Goal: Transaction & Acquisition: Book appointment/travel/reservation

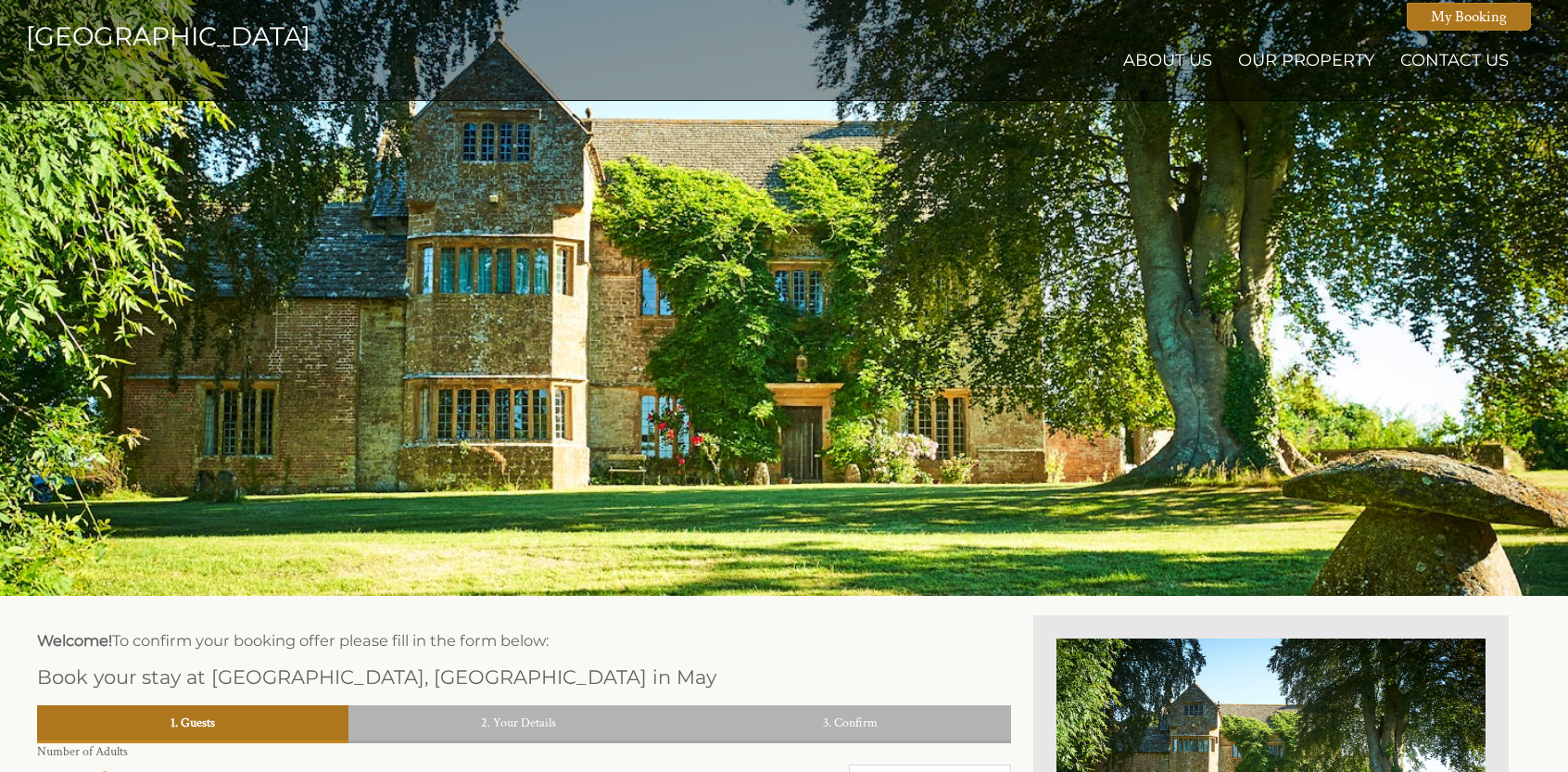
scroll to position [610, 0]
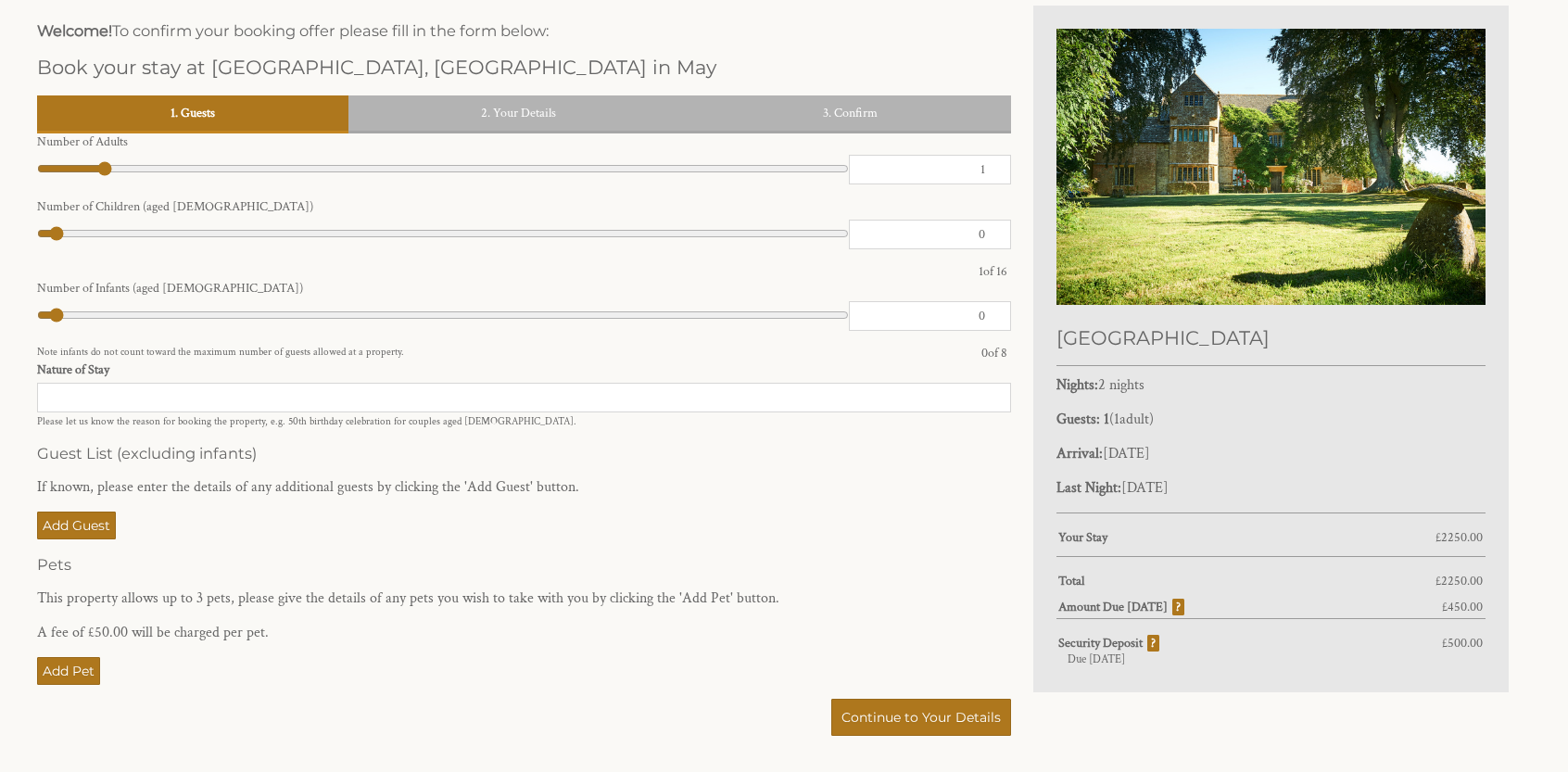
type input "2"
type input "3"
type input "5"
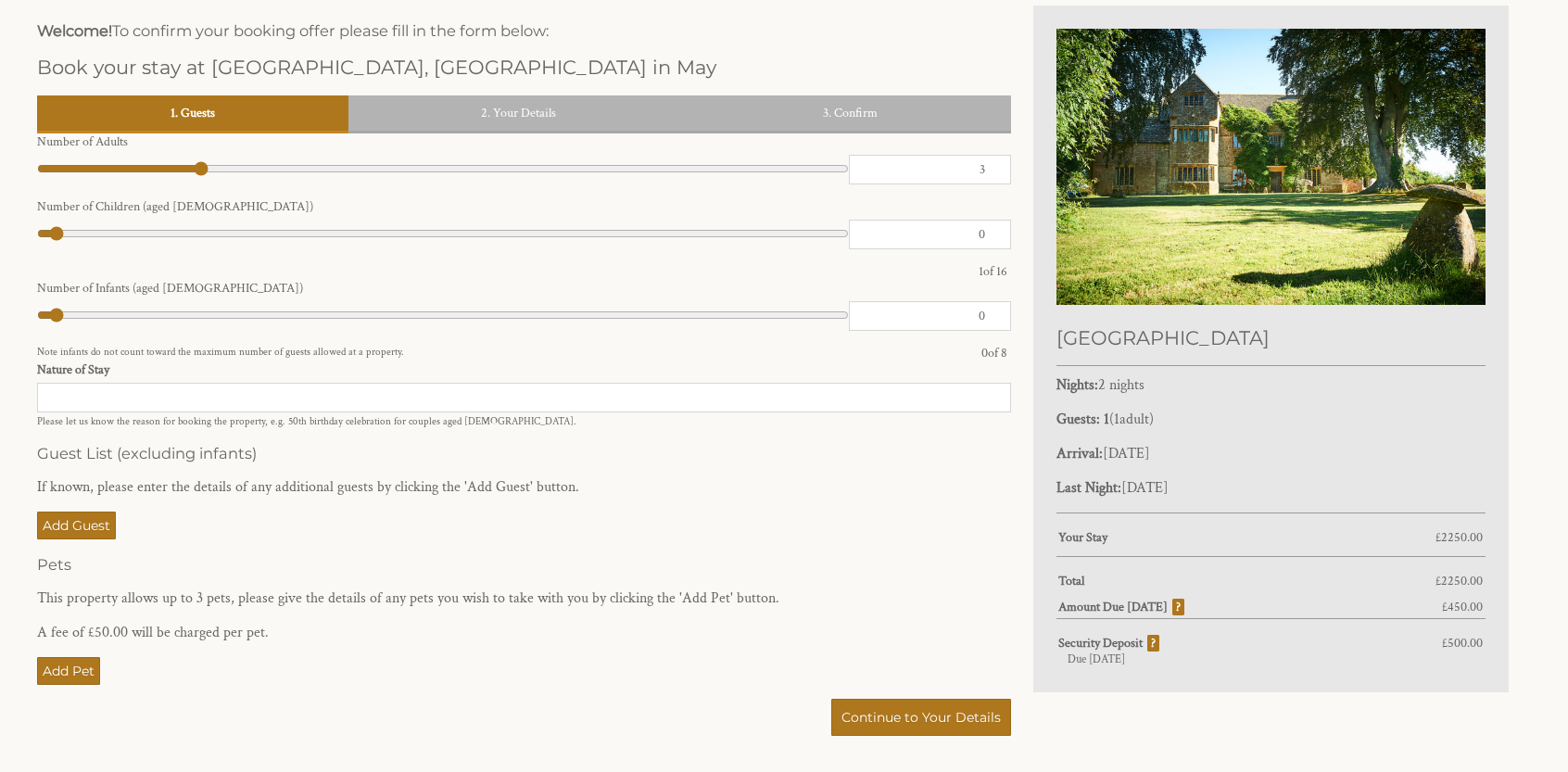
type input "5"
type input "6"
type input "7"
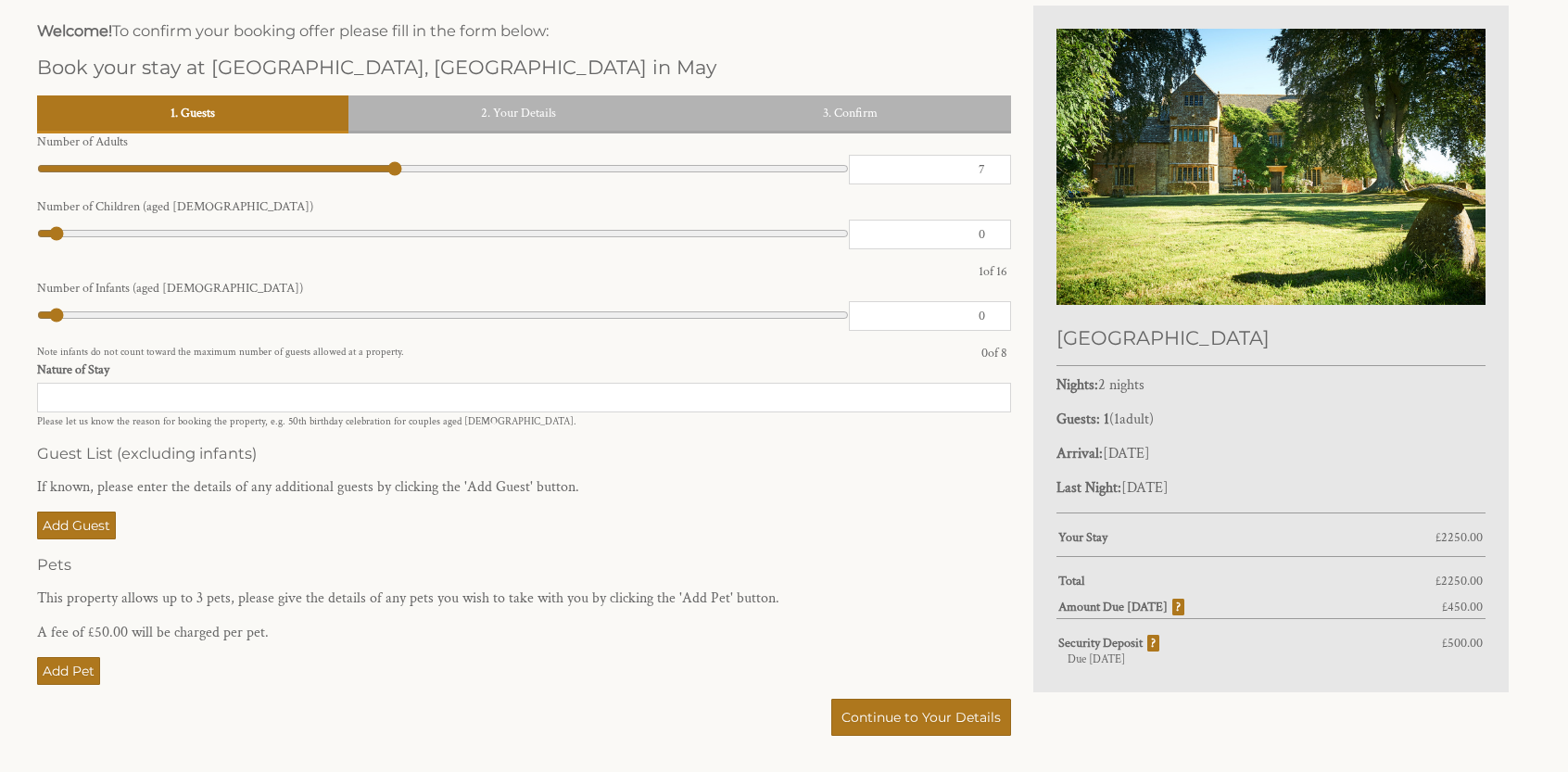
type input "9"
type input "10"
type input "11"
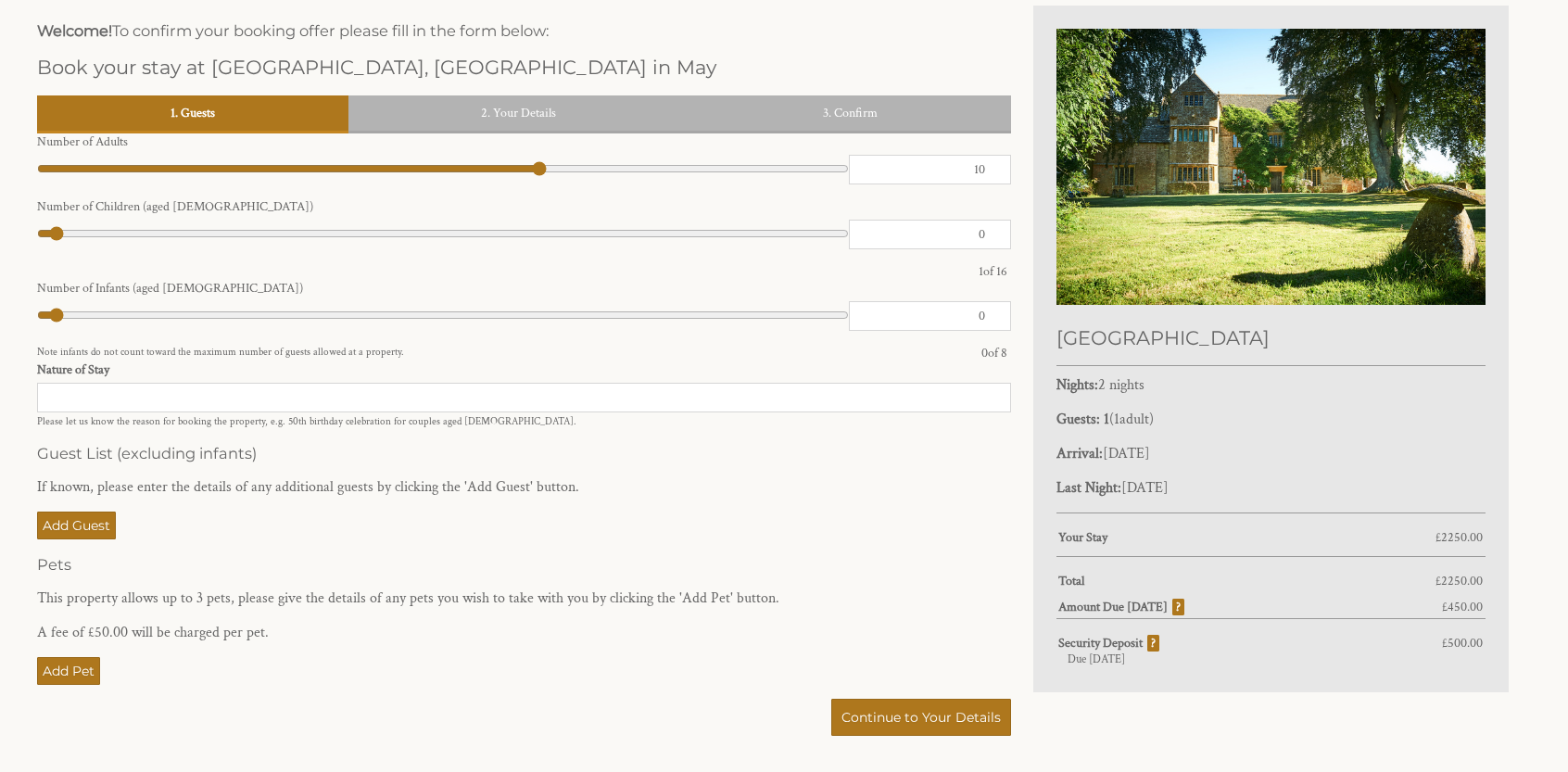
type input "11"
type input "12"
type input "13"
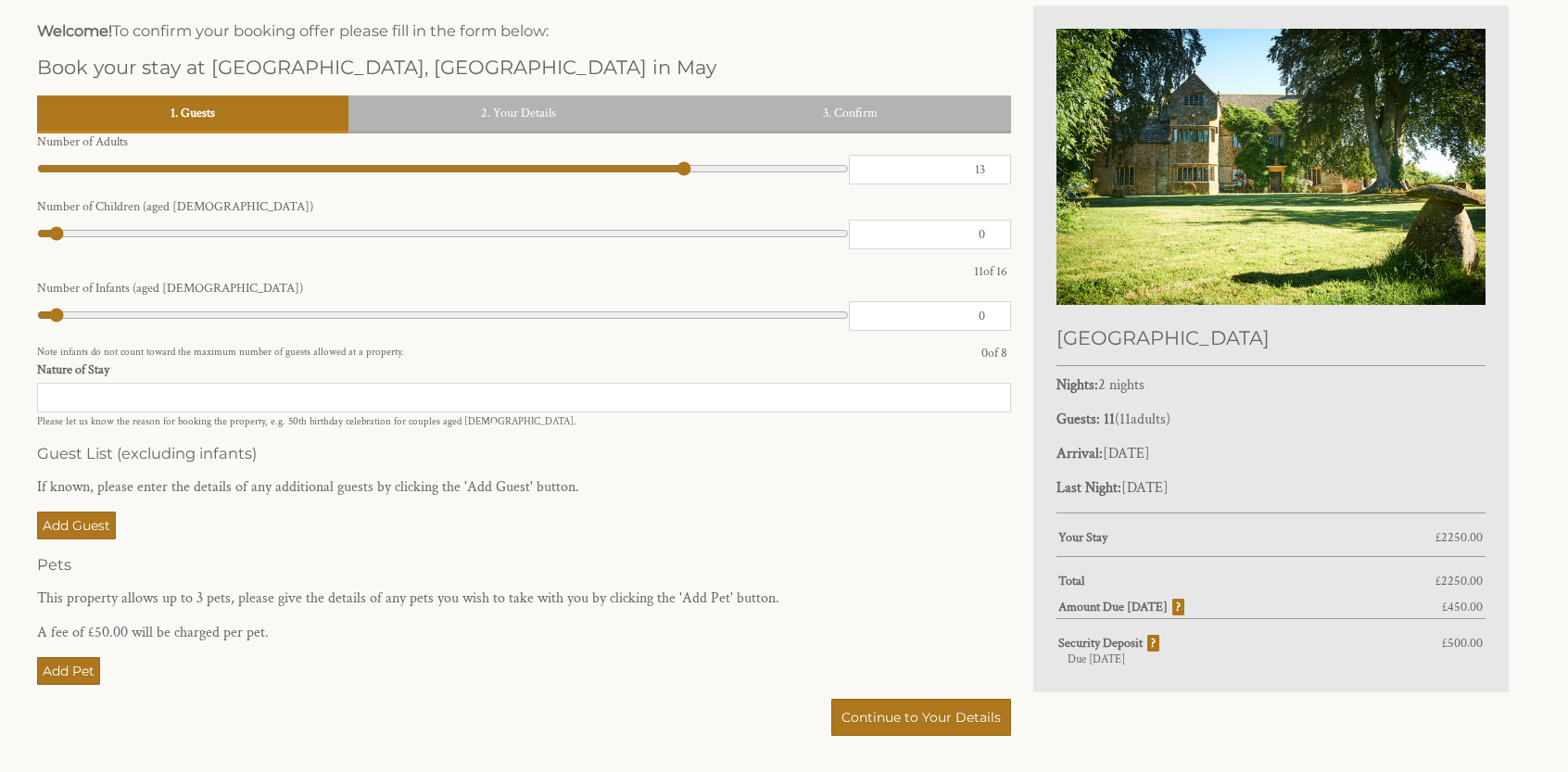
type input "14"
type input "15"
type input "16"
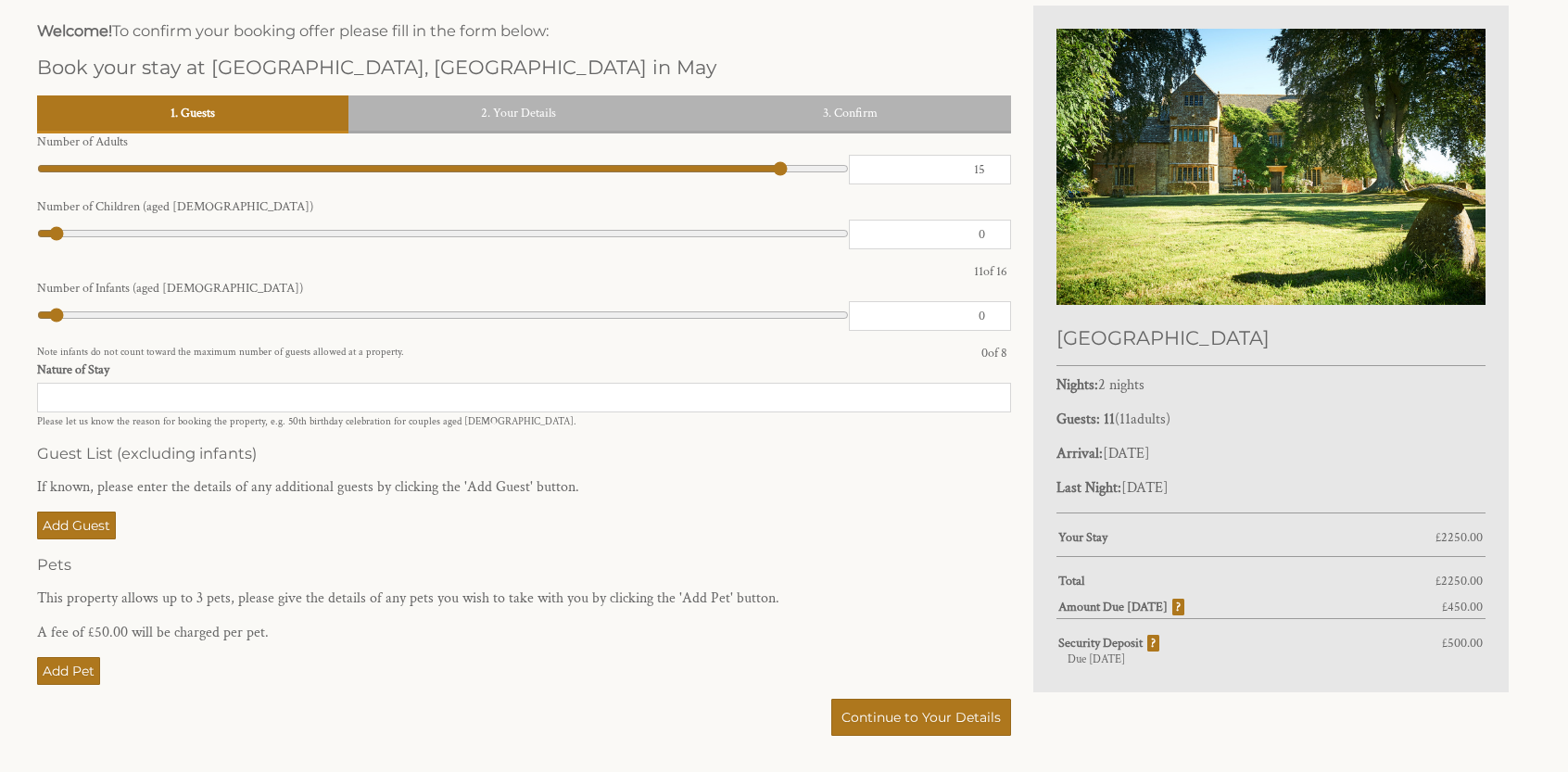
type input "16"
type input "15"
drag, startPoint x: 104, startPoint y: 165, endPoint x: 798, endPoint y: 157, distance: 694.0
type input "15"
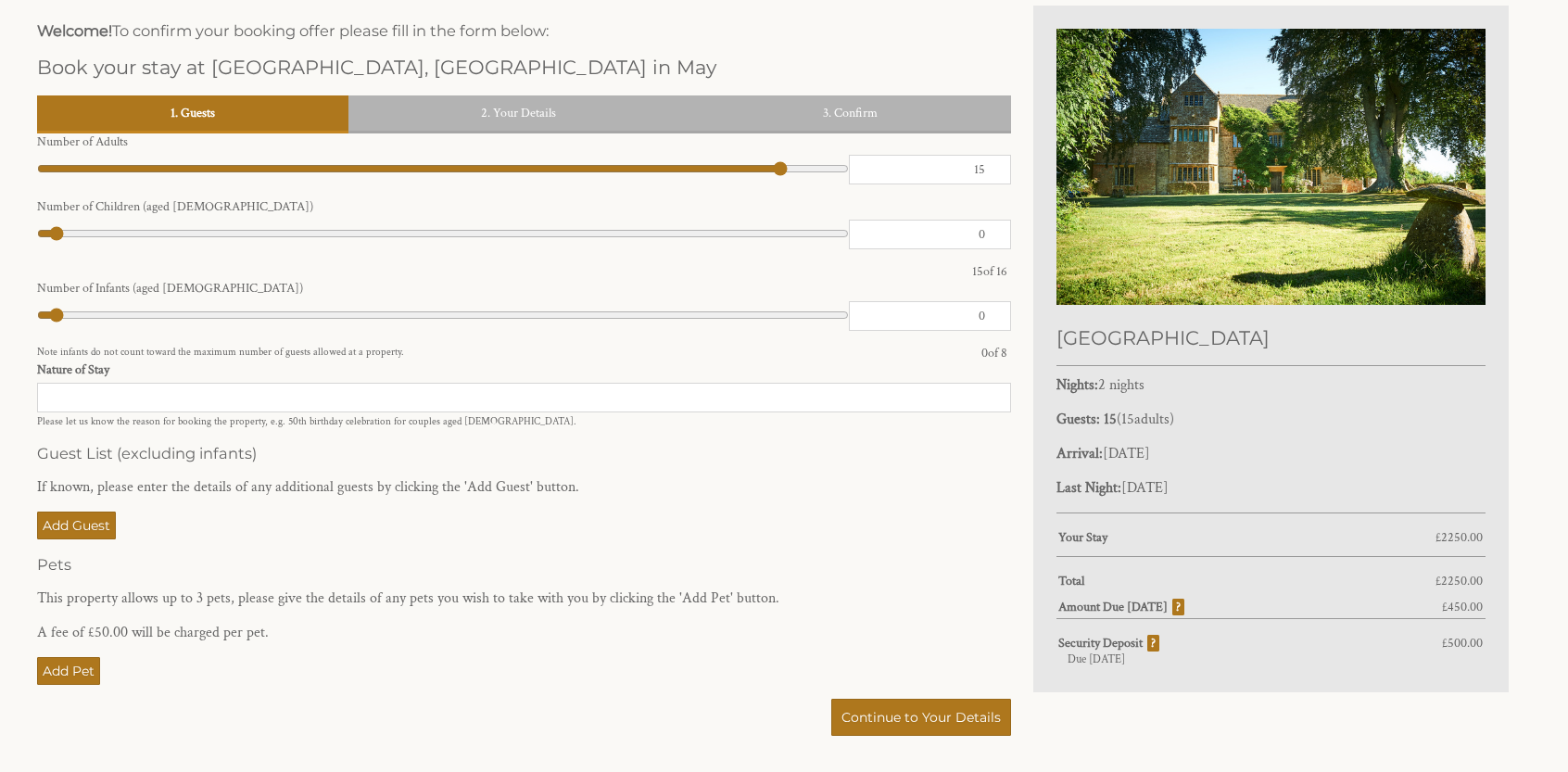
click at [798, 157] on input "range" at bounding box center [443, 169] width 811 height 28
click at [398, 410] on input "Nature of Stay" at bounding box center [525, 398] width 974 height 30
type input "Stag Weekend"
click at [924, 711] on link "Continue to Your Details" at bounding box center [921, 718] width 180 height 37
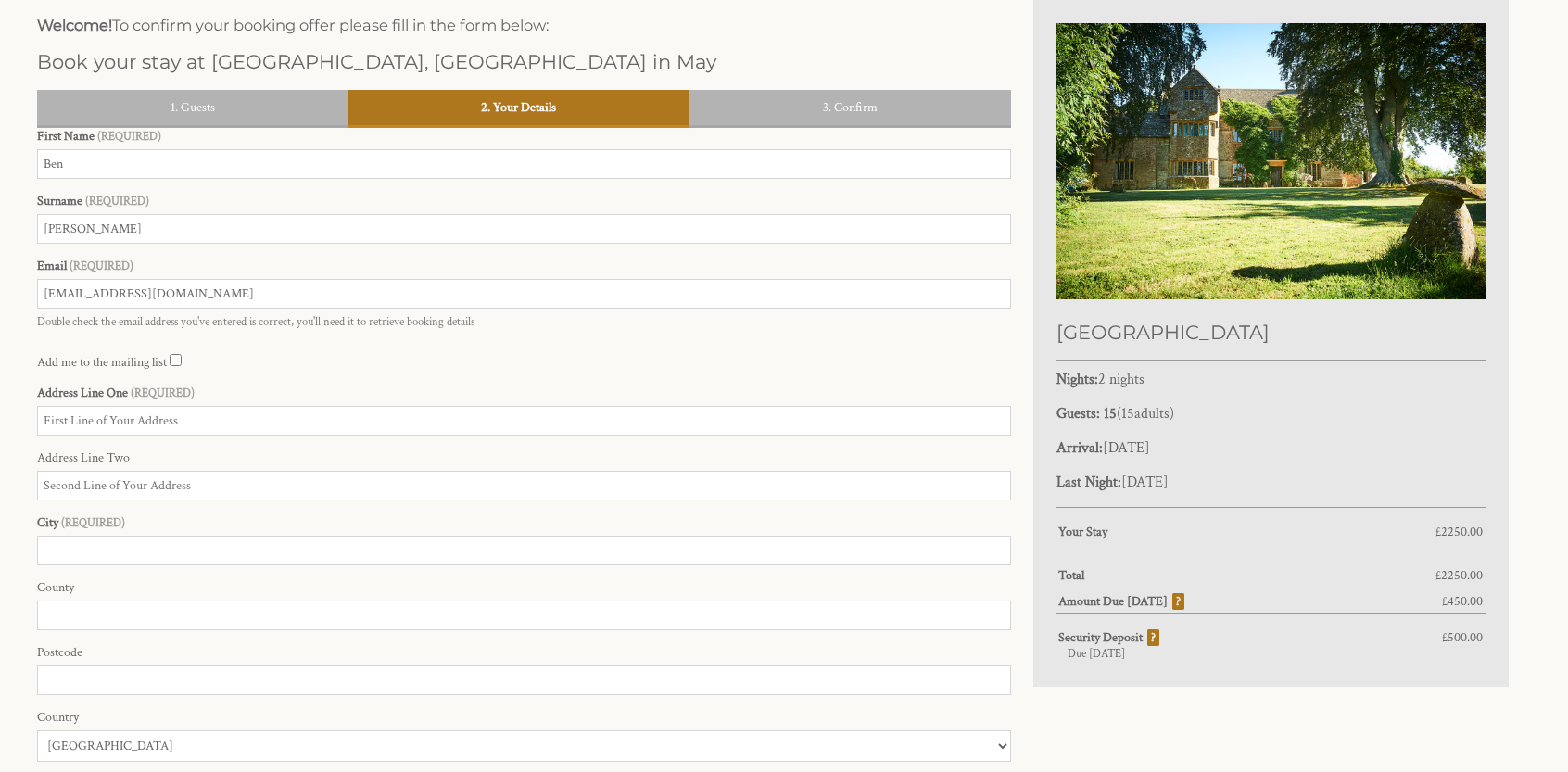
click at [159, 165] on input "Ben" at bounding box center [525, 164] width 974 height 30
type input "[PERSON_NAME]"
click at [243, 420] on input "Address Line One" at bounding box center [525, 421] width 974 height 30
type input "4 [GEOGRAPHIC_DATA]"
type input "[GEOGRAPHIC_DATA]"
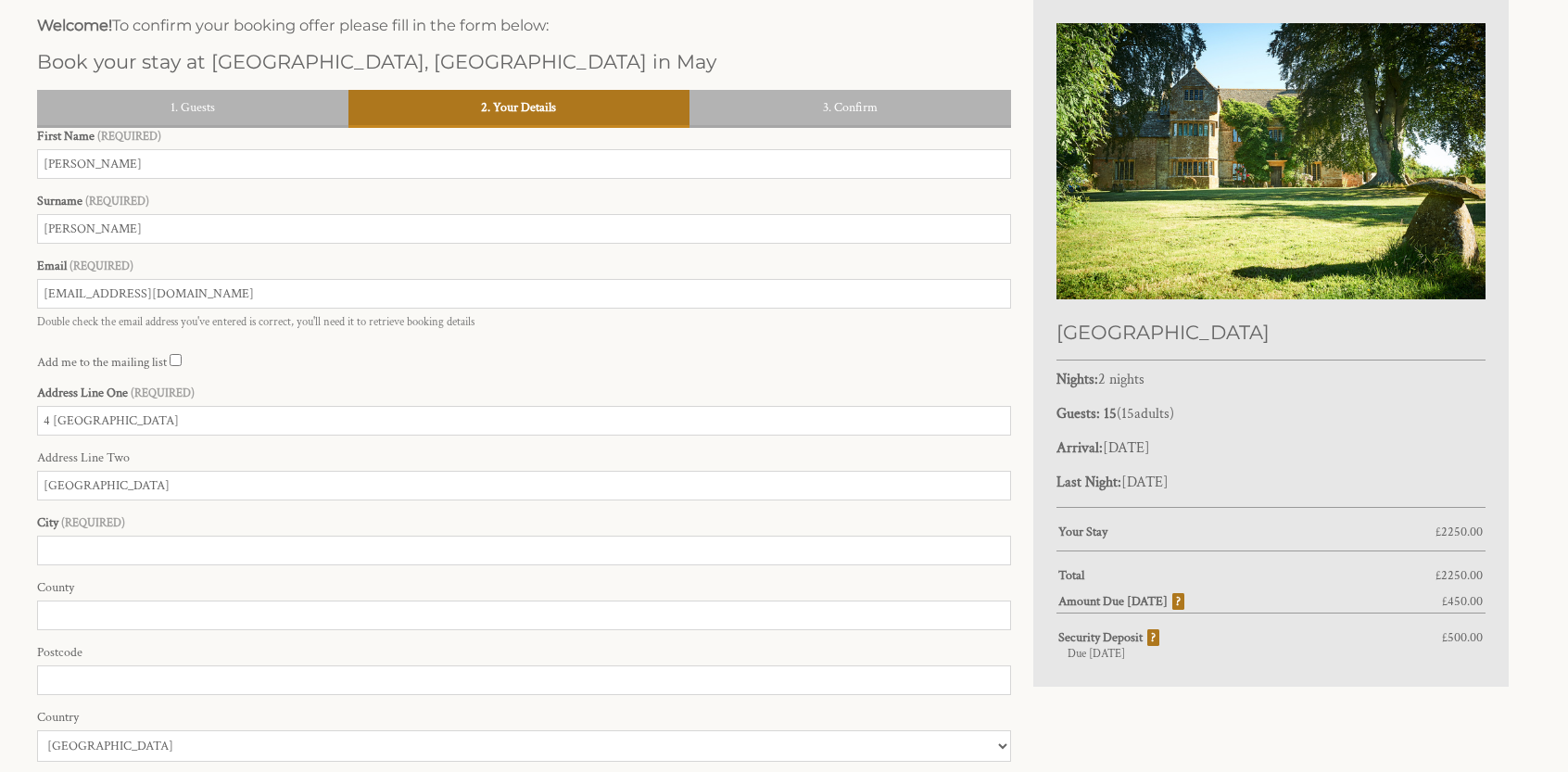
type input "Winchester"
type input "SO226FF"
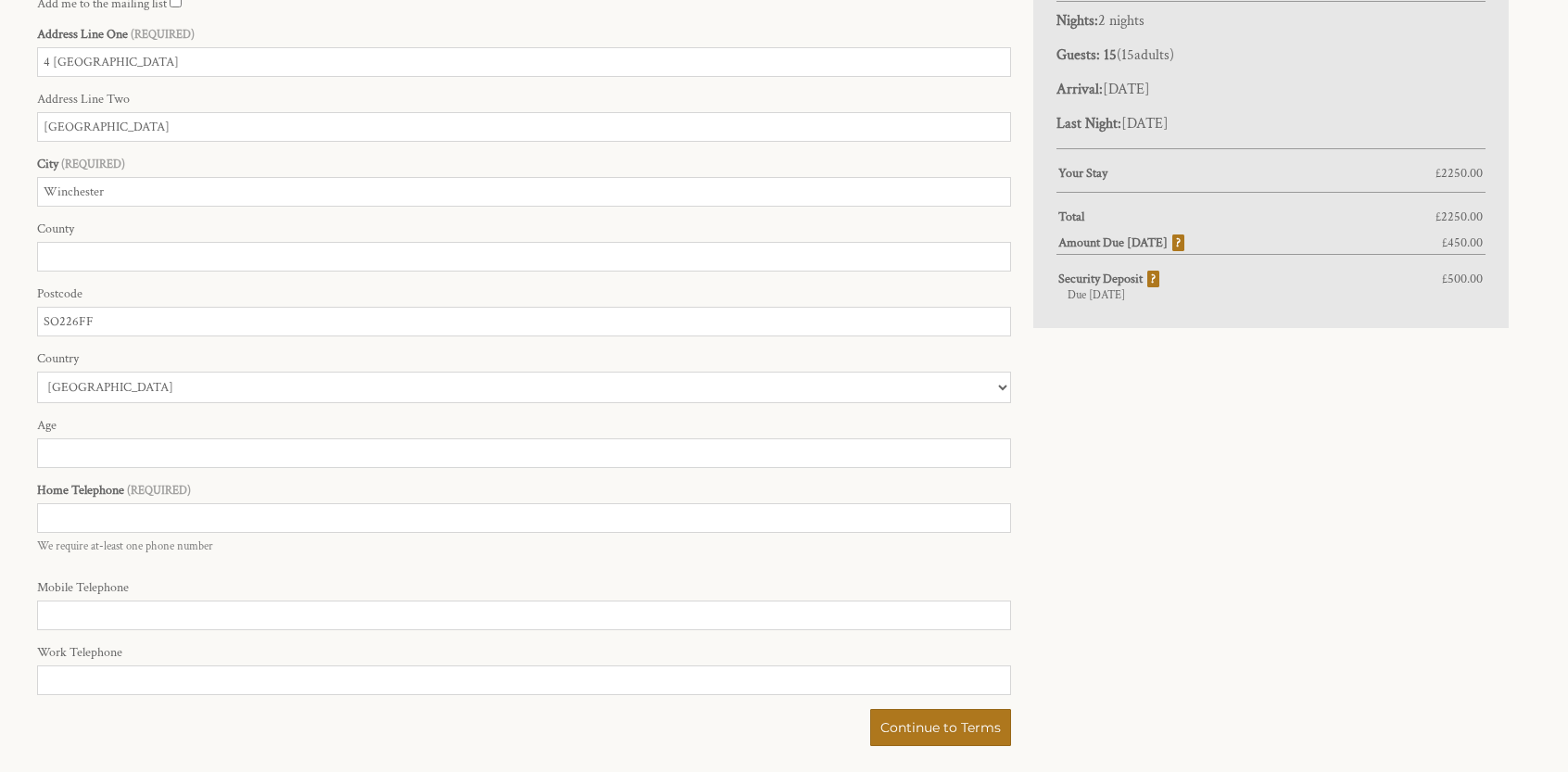
scroll to position [986, 0]
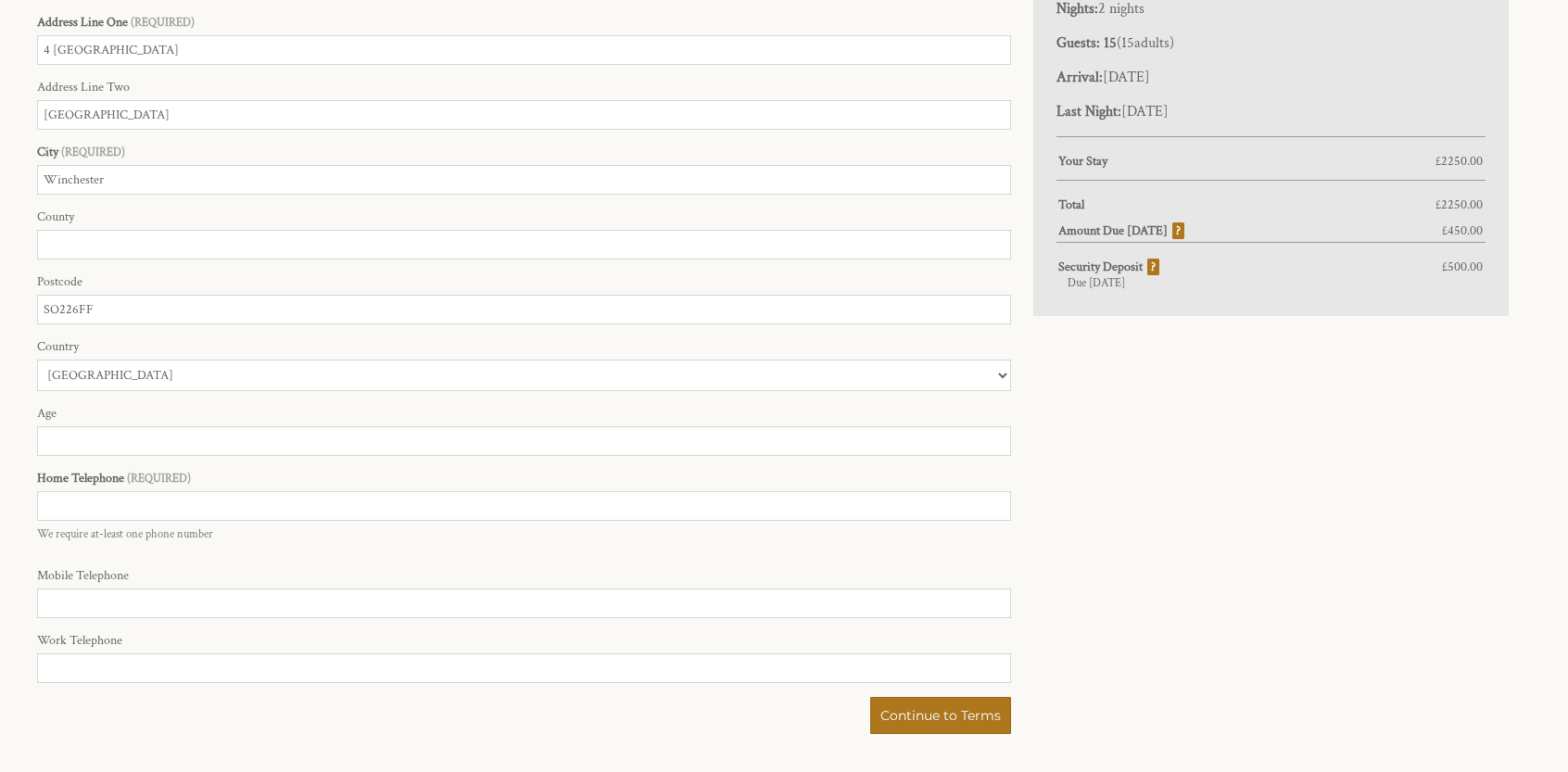
click at [220, 264] on div "First Name [PERSON_NAME] Surname [PERSON_NAME] Email [EMAIL_ADDRESS][DOMAIN_NAM…" at bounding box center [525, 245] width 974 height 977
click at [225, 242] on input "County" at bounding box center [525, 245] width 974 height 30
type input "G"
type input "[GEOGRAPHIC_DATA]"
click at [256, 434] on input "Age" at bounding box center [525, 441] width 974 height 30
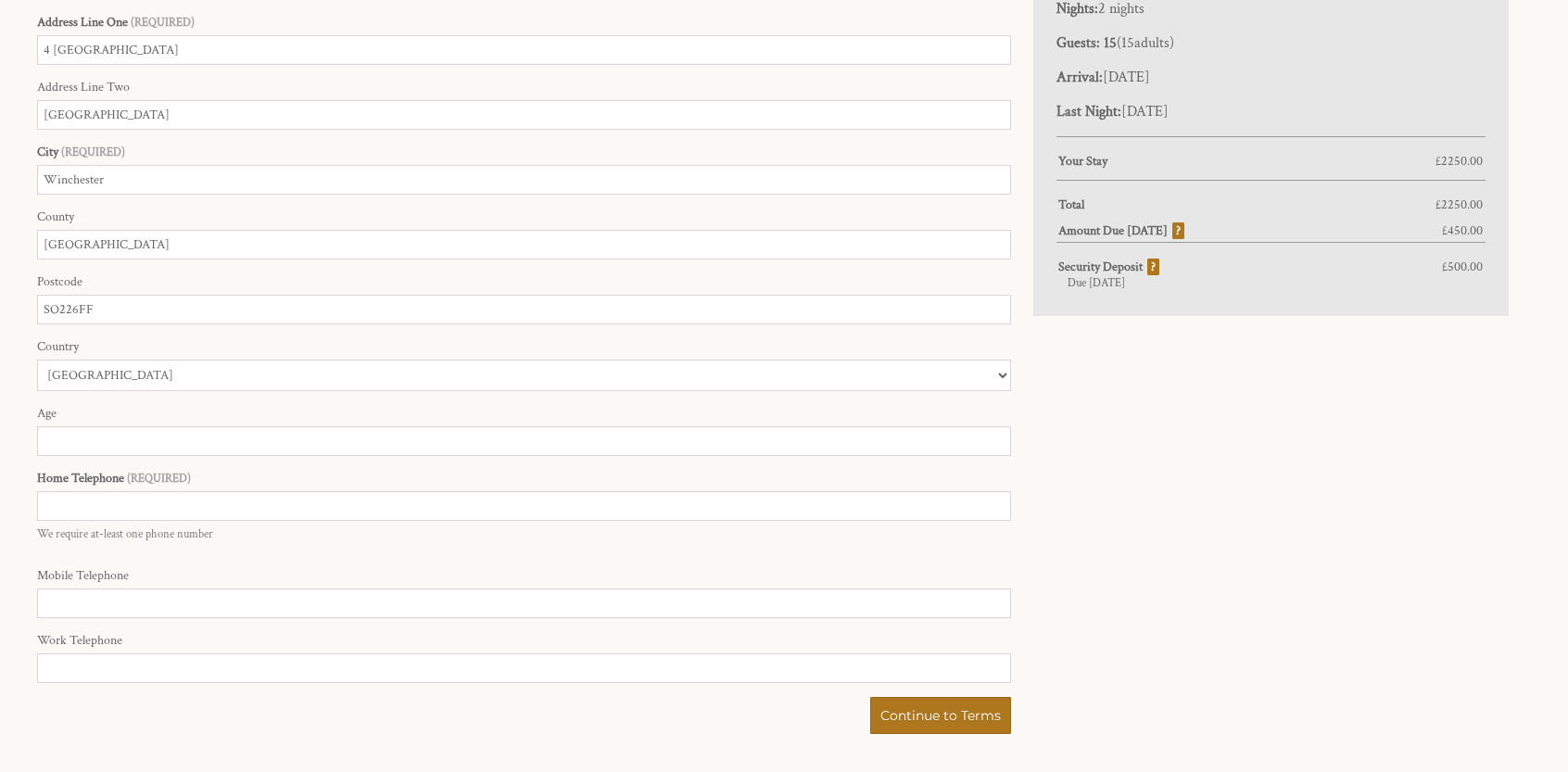
click at [256, 440] on input "Age" at bounding box center [525, 441] width 974 height 30
type input "2"
type input "36"
click at [1242, 450] on div "Welcome! To confirm your booking offer please fill in the form below: Book your…" at bounding box center [773, 186] width 1493 height 1113
click at [342, 486] on label "Home Telephone" at bounding box center [525, 478] width 974 height 17
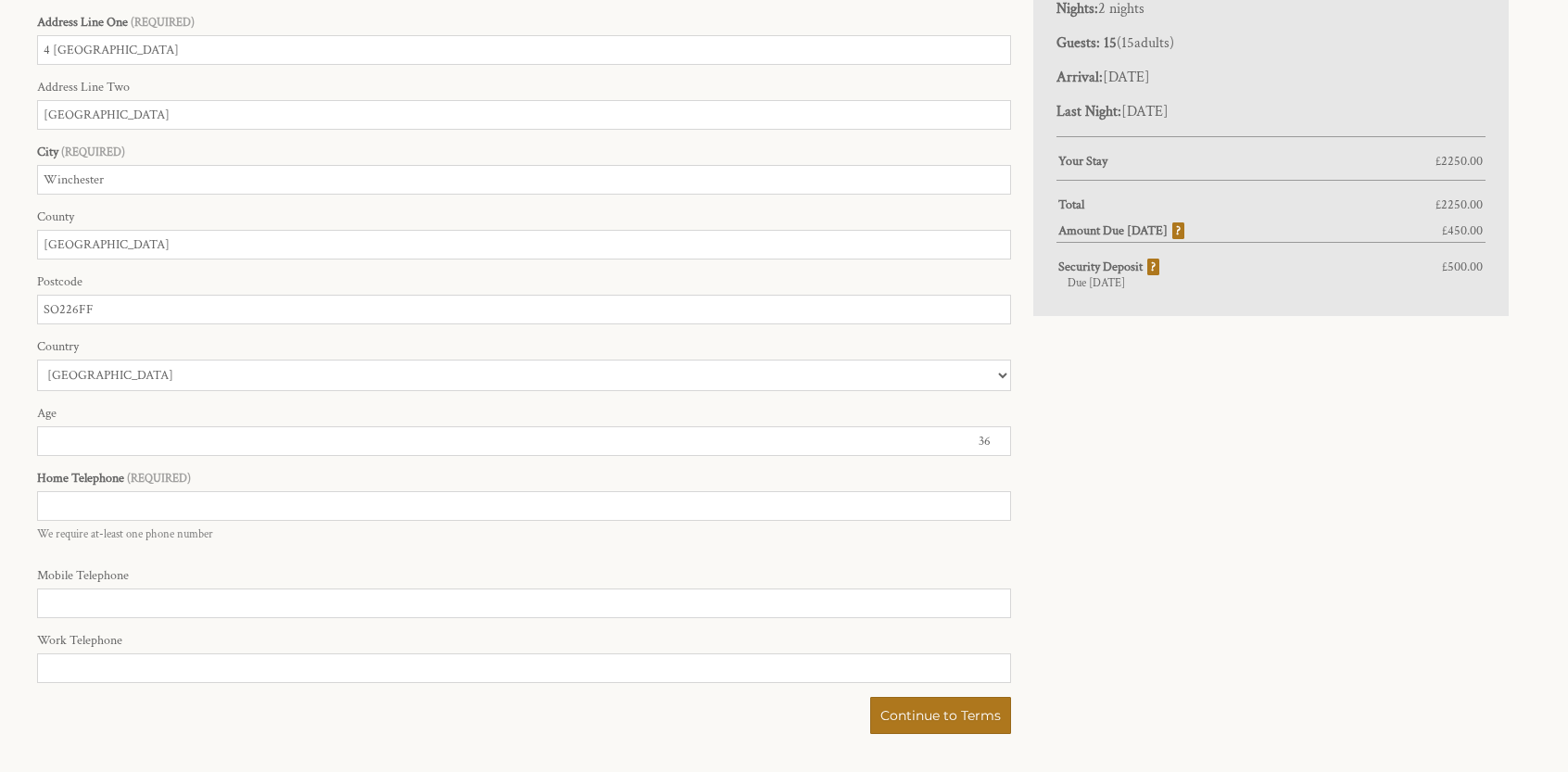
click at [342, 491] on input "Home Telephone" at bounding box center [525, 506] width 974 height 30
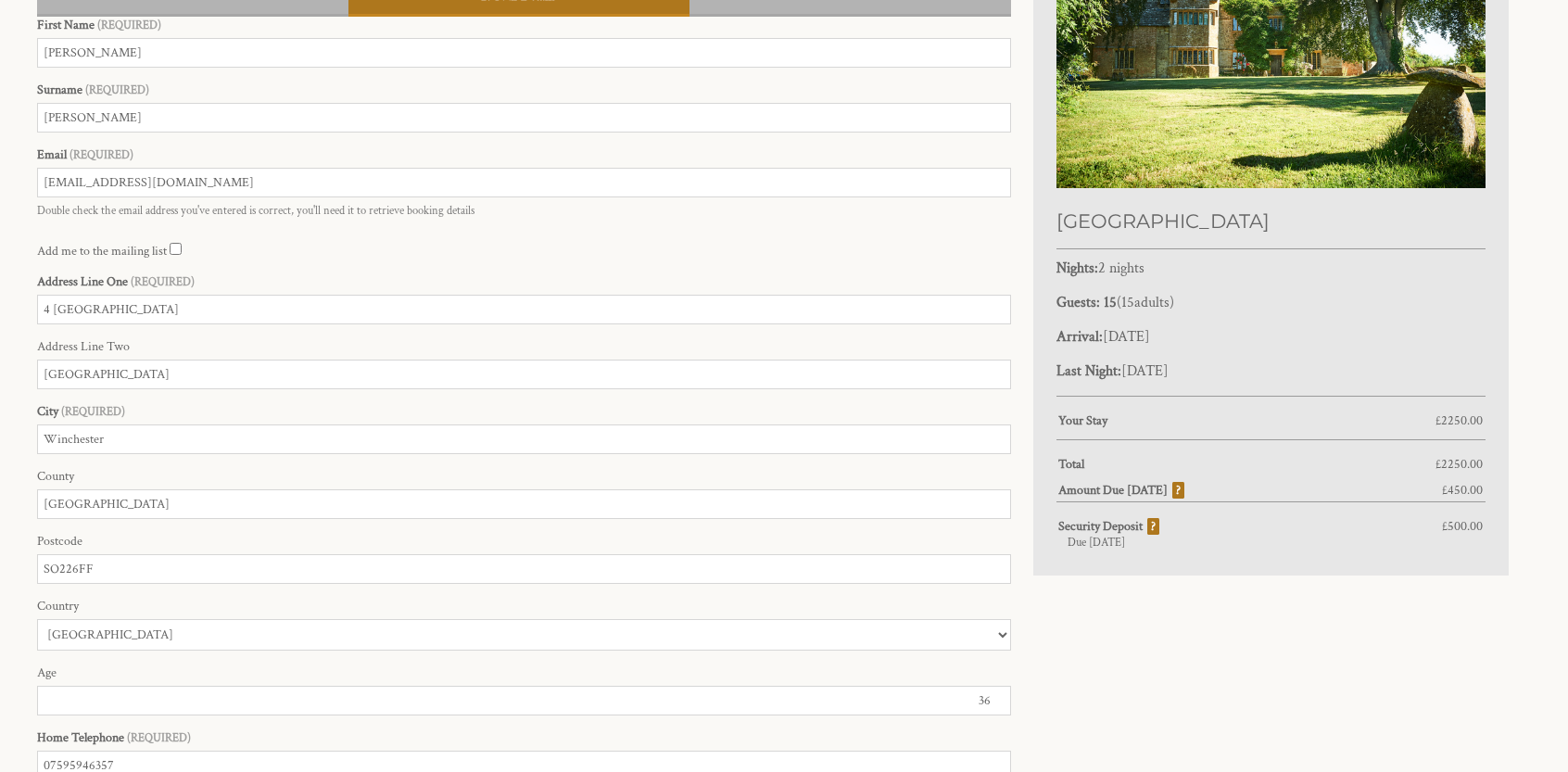
scroll to position [801, 0]
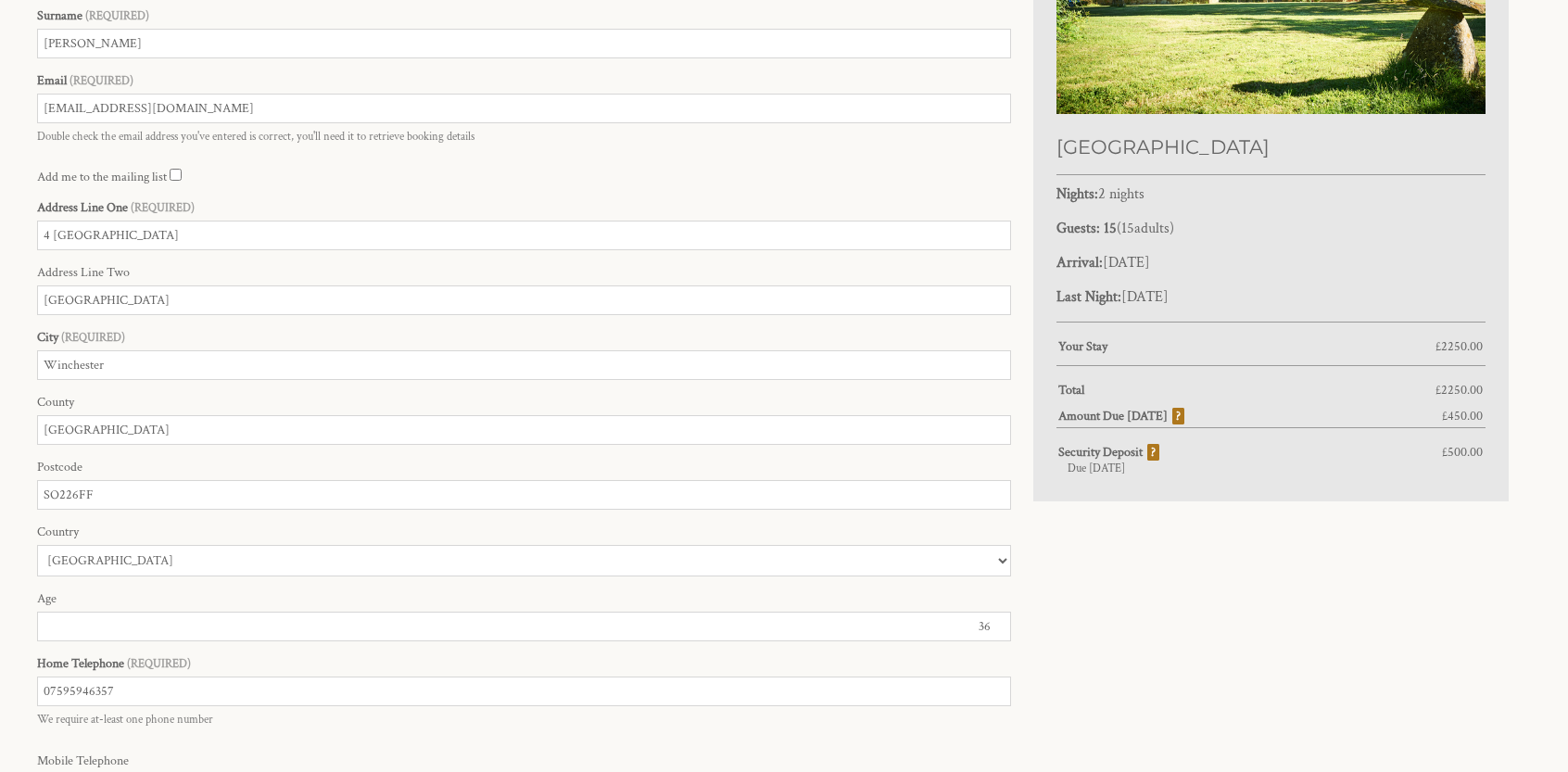
type input "07595946357"
type input "35"
click at [998, 632] on input "35" at bounding box center [525, 627] width 974 height 30
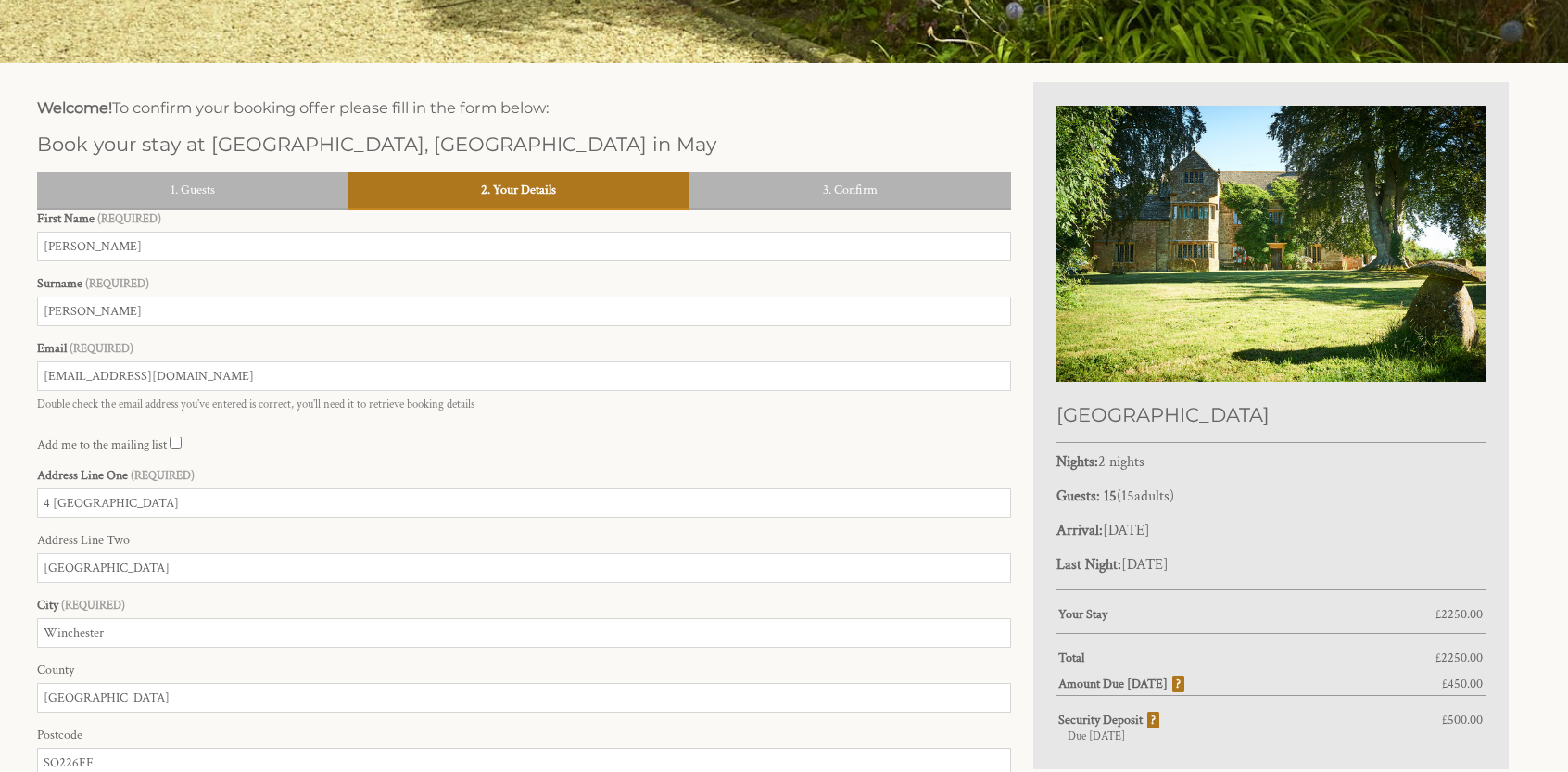
scroll to position [523, 0]
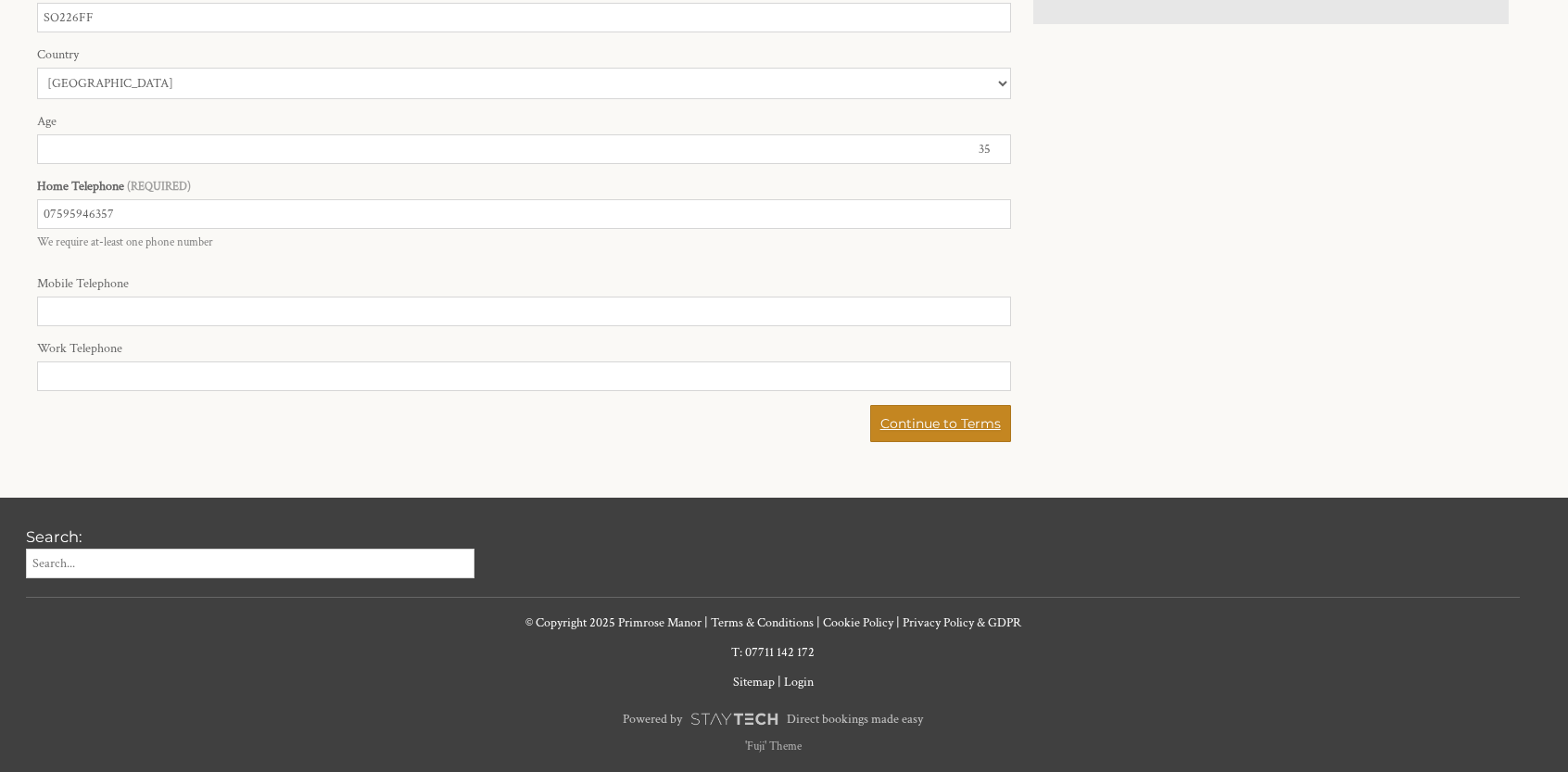
click at [981, 440] on link "Continue to Terms" at bounding box center [940, 423] width 141 height 37
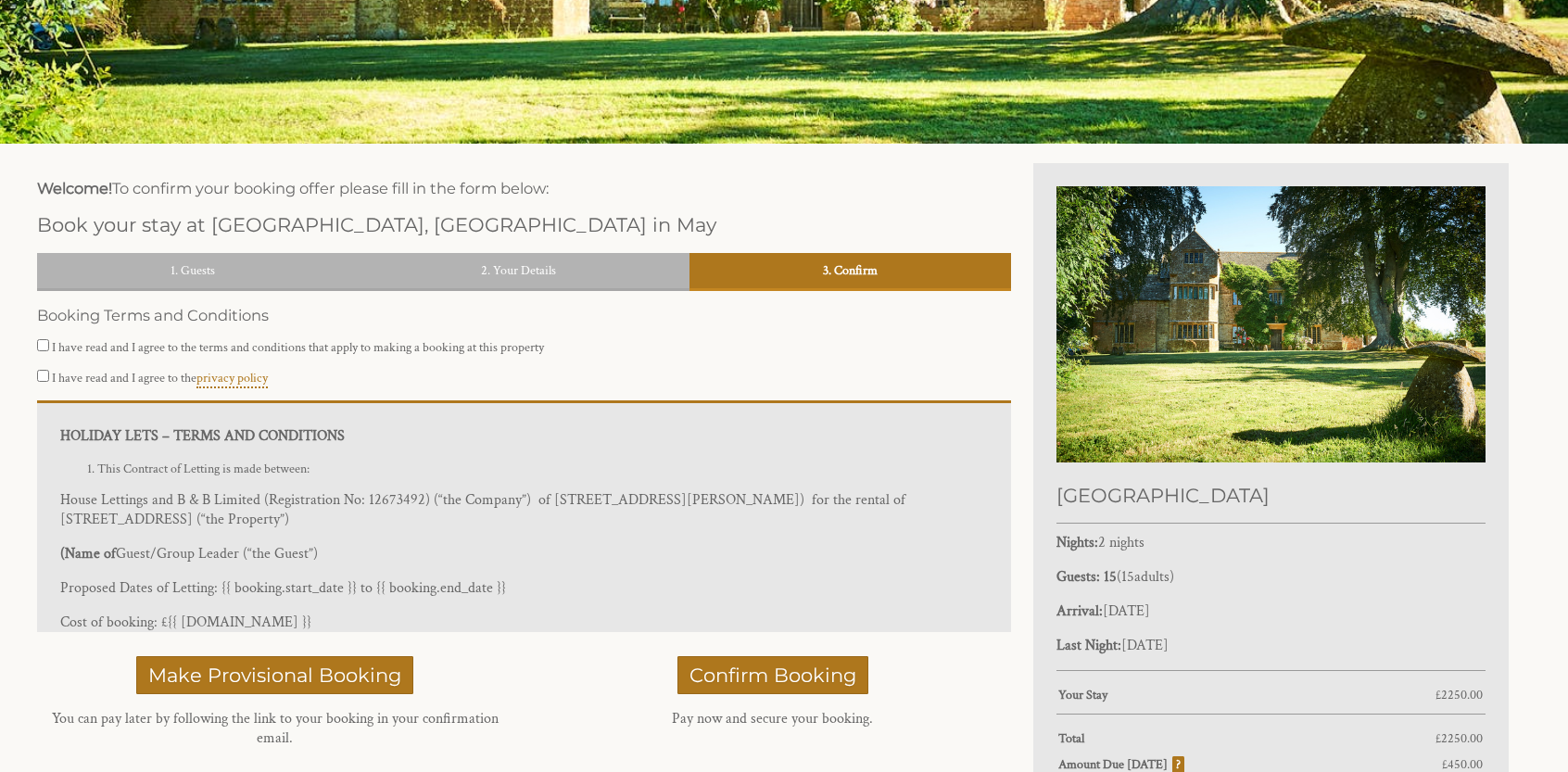
scroll to position [430, 0]
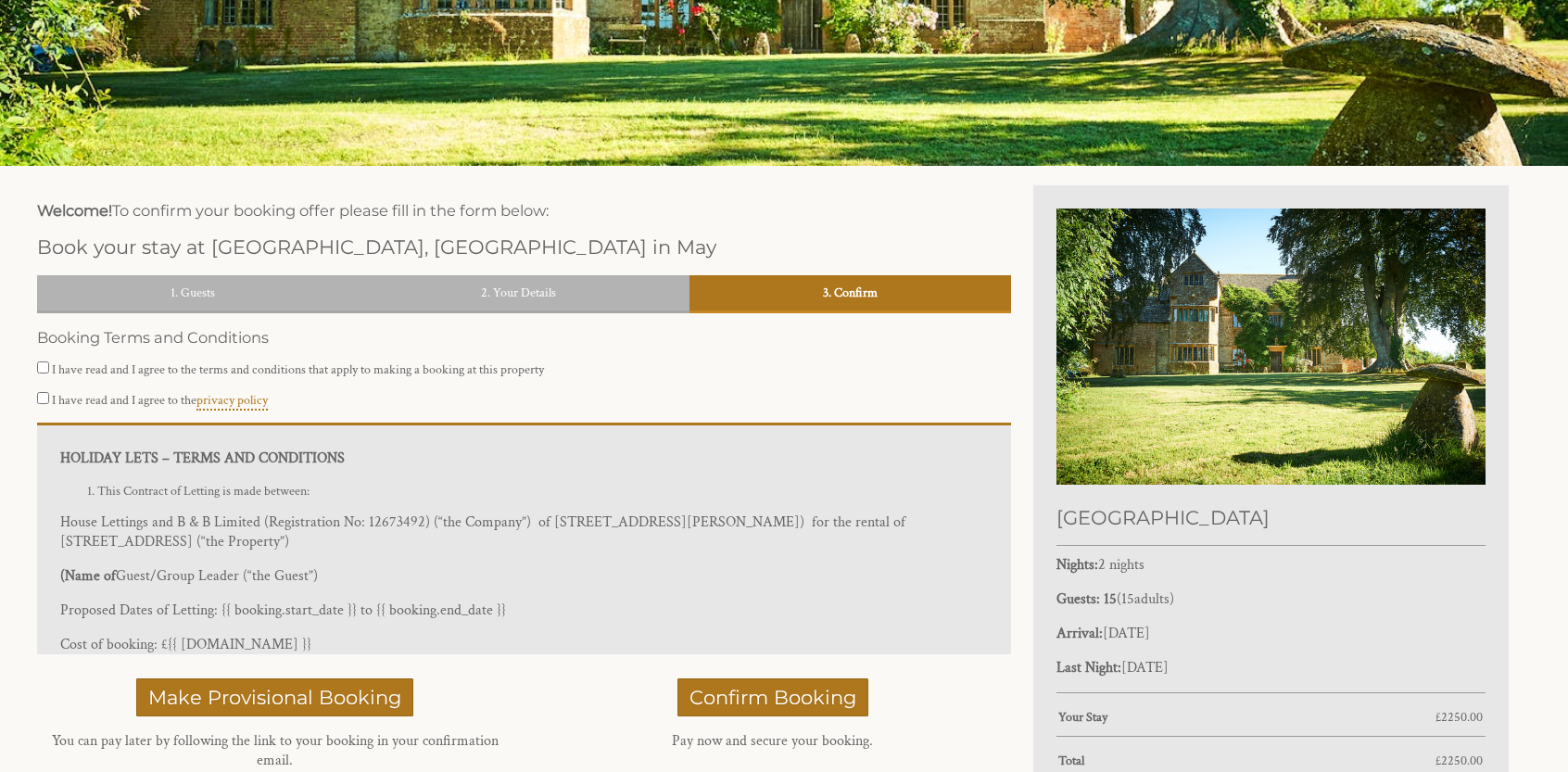
click at [107, 367] on label "I have read and I agree to the terms and conditions that apply to making a book…" at bounding box center [297, 370] width 492 height 17
click at [49, 367] on input "I have read and I agree to the terms and conditions that apply to making a book…" at bounding box center [43, 367] width 12 height 12
checkbox input "true"
click at [100, 402] on label "I have read and I agree to the privacy policy" at bounding box center [159, 400] width 215 height 17
click at [49, 402] on input "I have read and I agree to the privacy policy" at bounding box center [43, 397] width 12 height 12
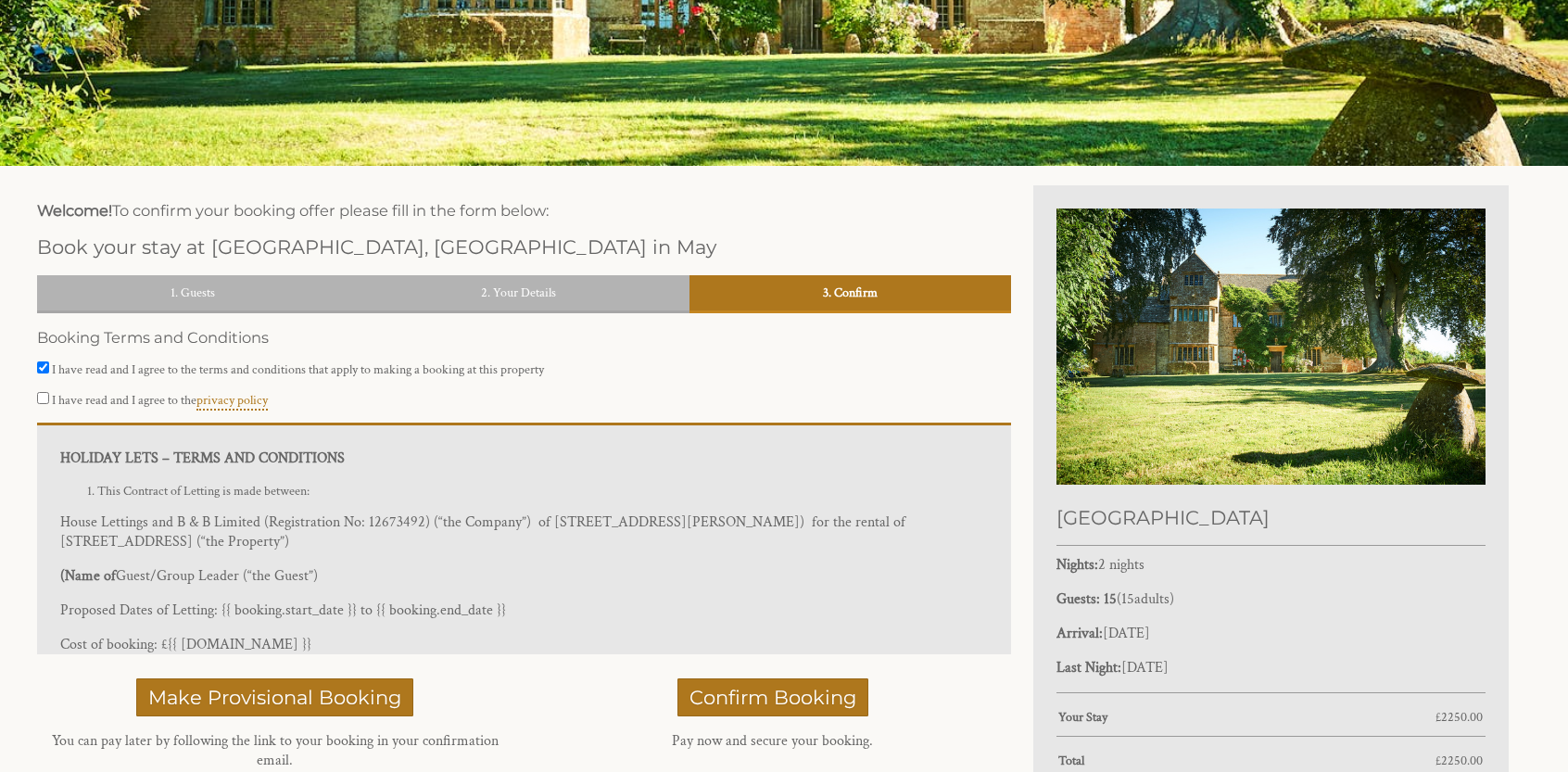
checkbox input "true"
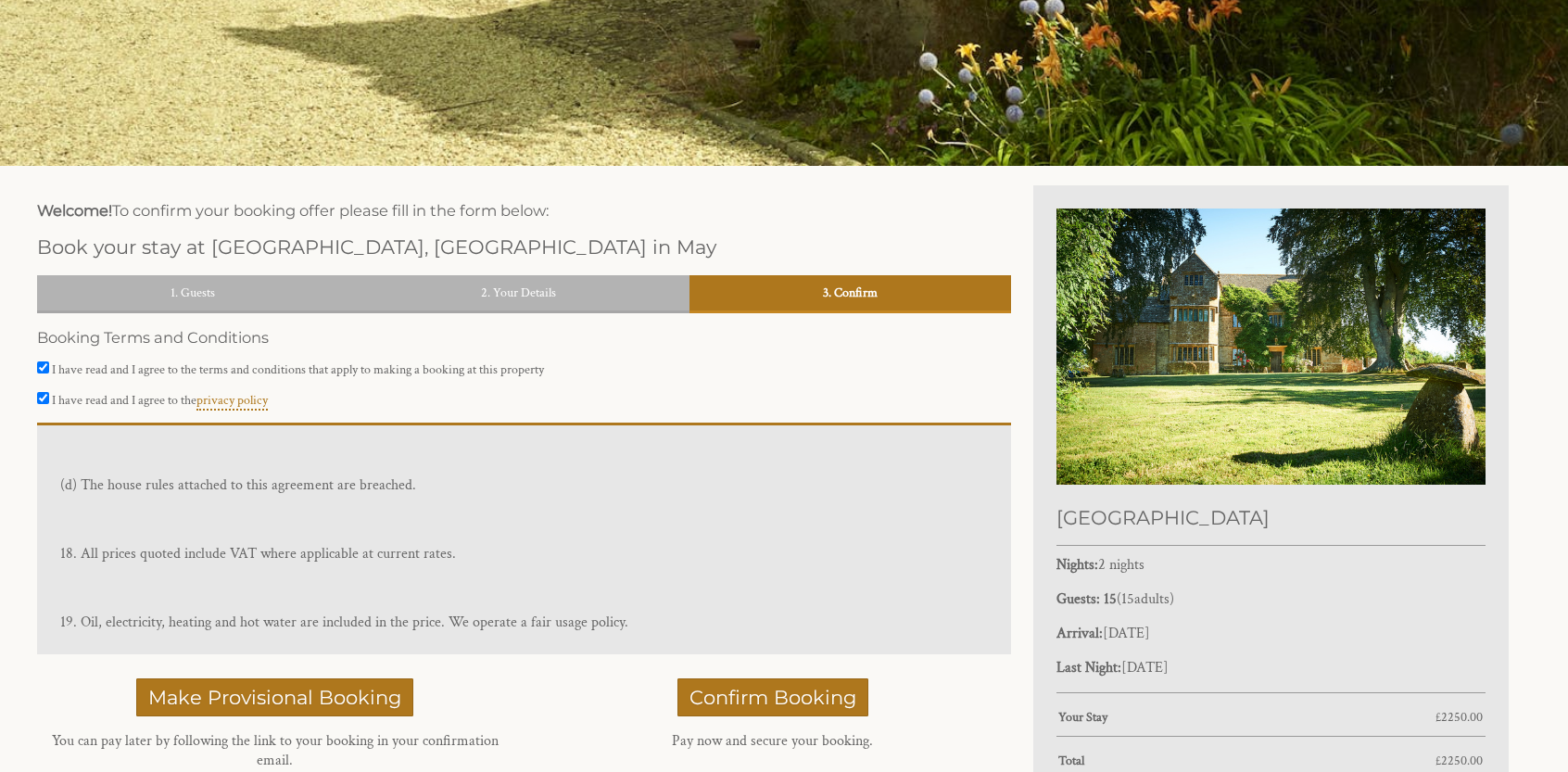
scroll to position [2237, 0]
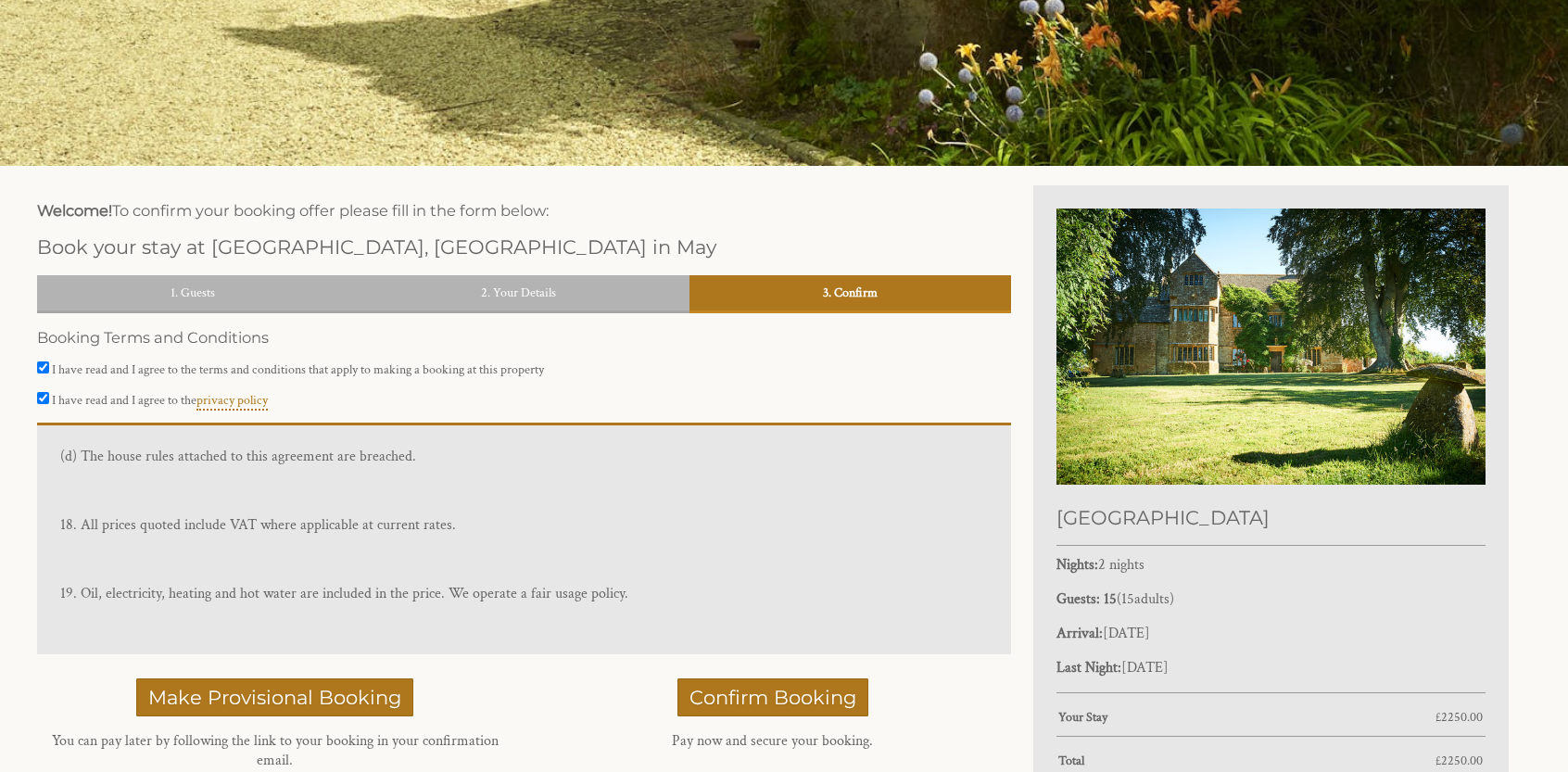
click at [699, 559] on p at bounding box center [524, 559] width 927 height 20
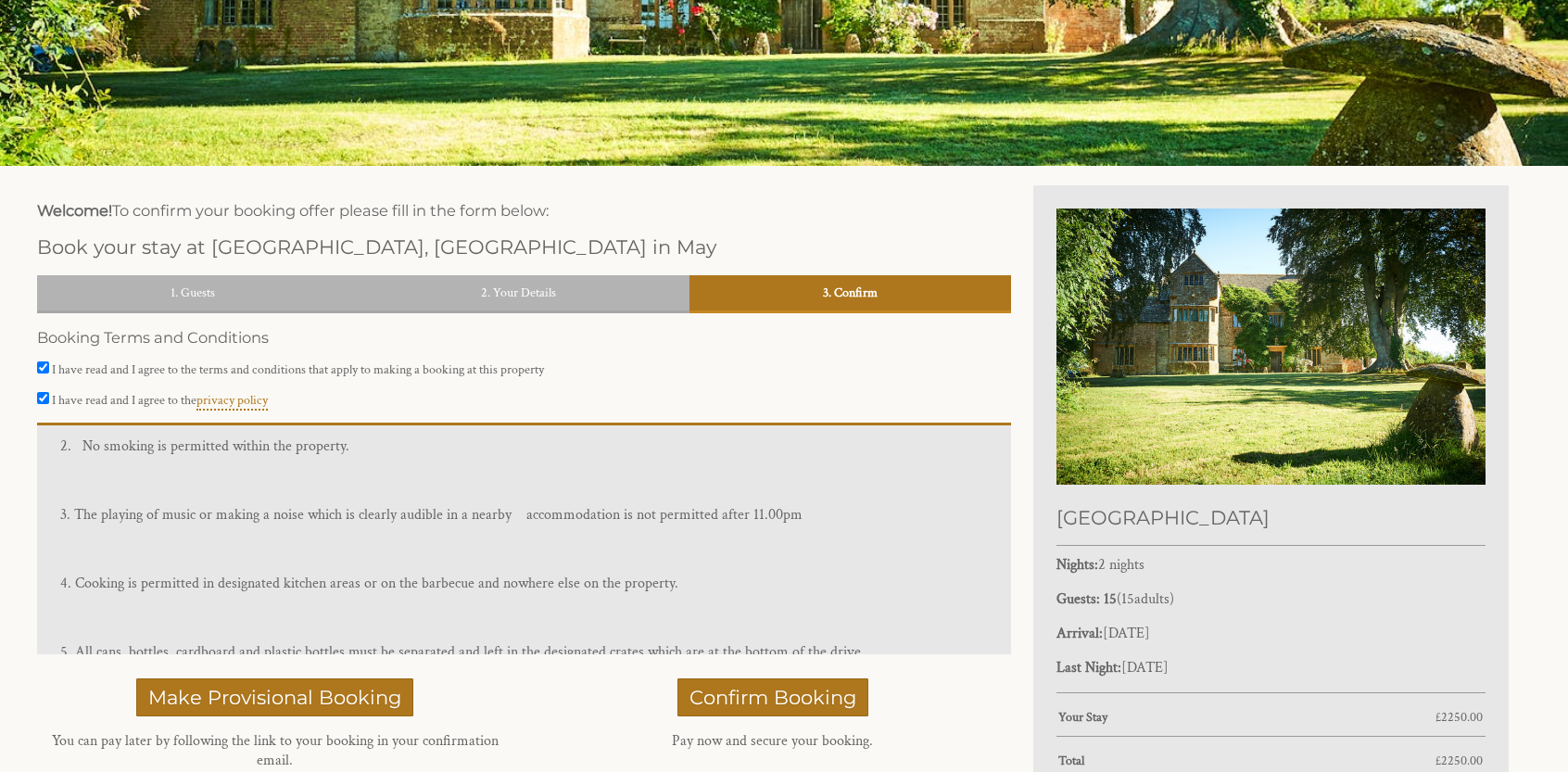
scroll to position [3349, 0]
drag, startPoint x: 454, startPoint y: 497, endPoint x: 617, endPoint y: 496, distance: 163.0
click at [617, 504] on p "3. The playing of music or making a noise which is clearly audible in a nearby …" at bounding box center [524, 513] width 927 height 20
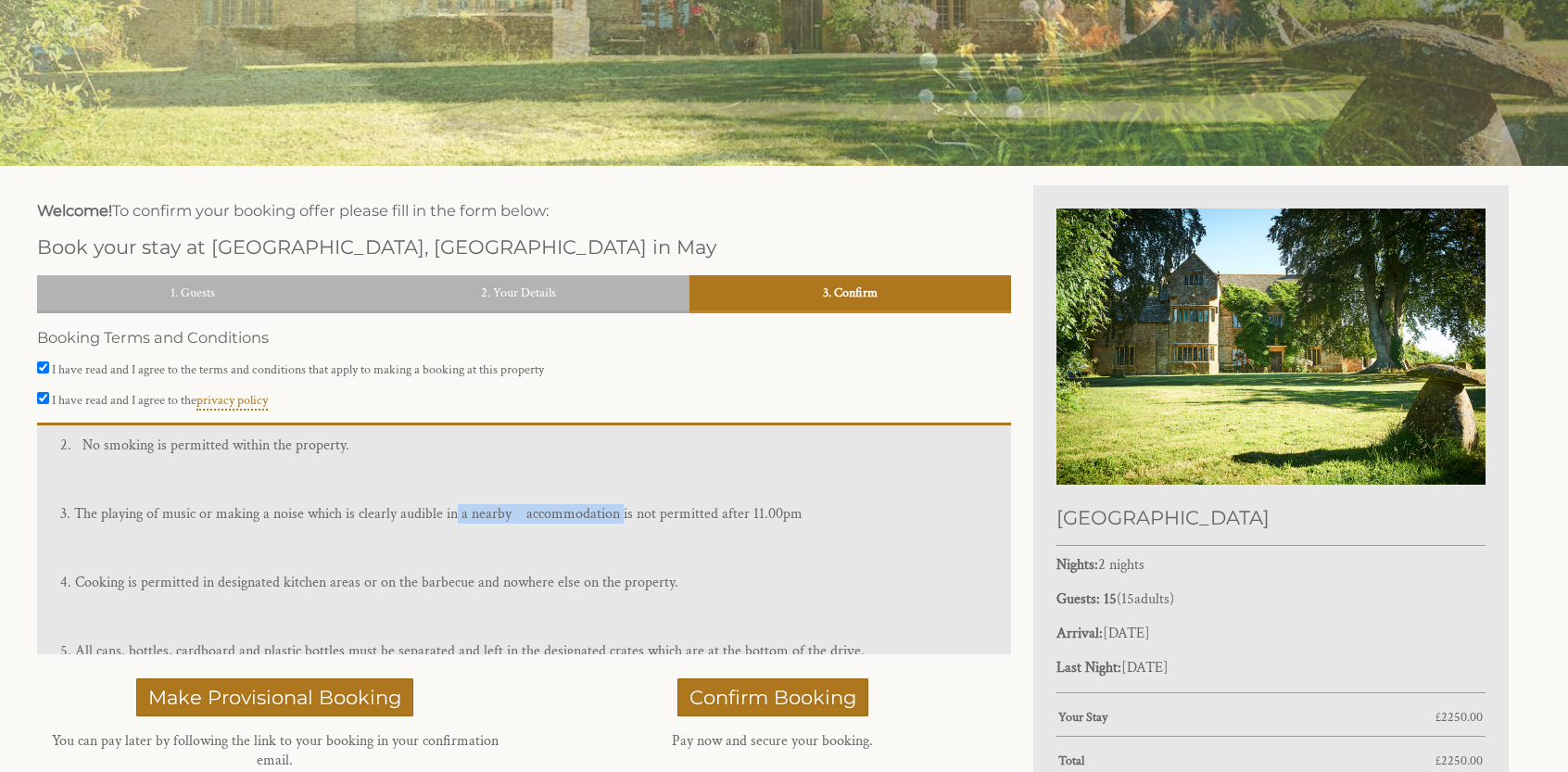
click at [617, 504] on p "3. The playing of music or making a noise which is clearly audible in a nearby …" at bounding box center [524, 513] width 927 height 20
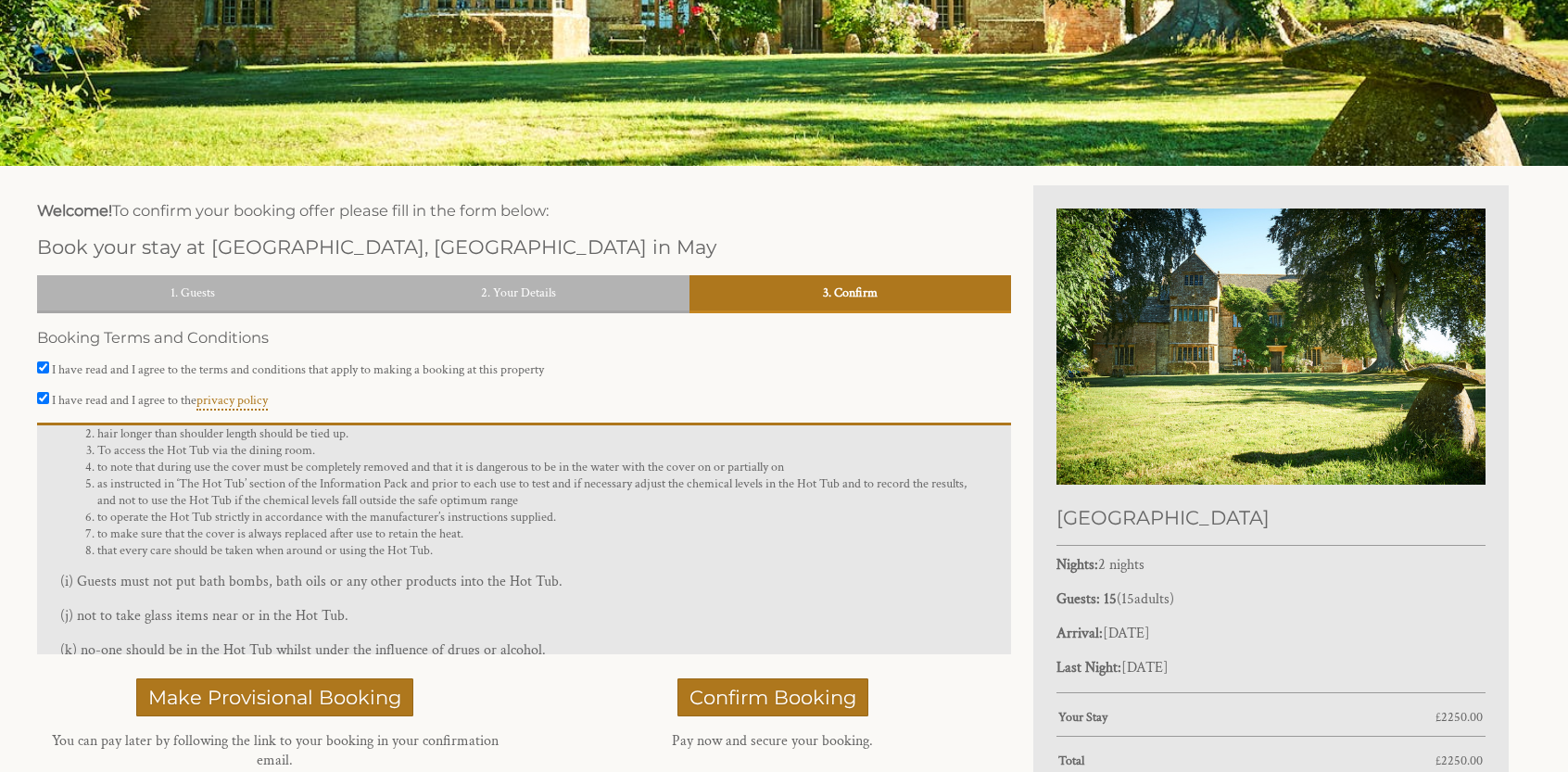
scroll to position [4276, 0]
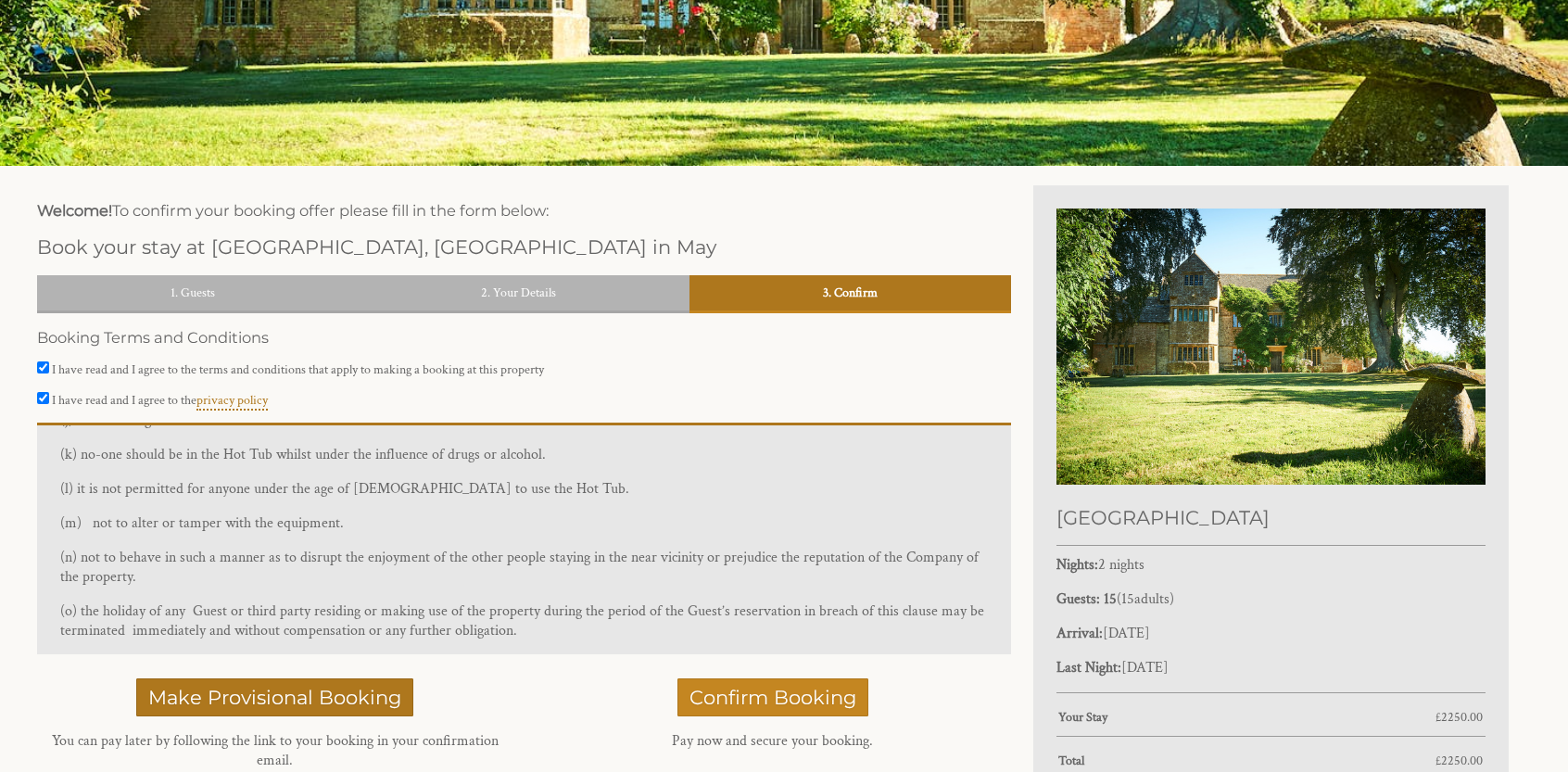
click at [716, 679] on button "Confirm Booking" at bounding box center [773, 697] width 191 height 38
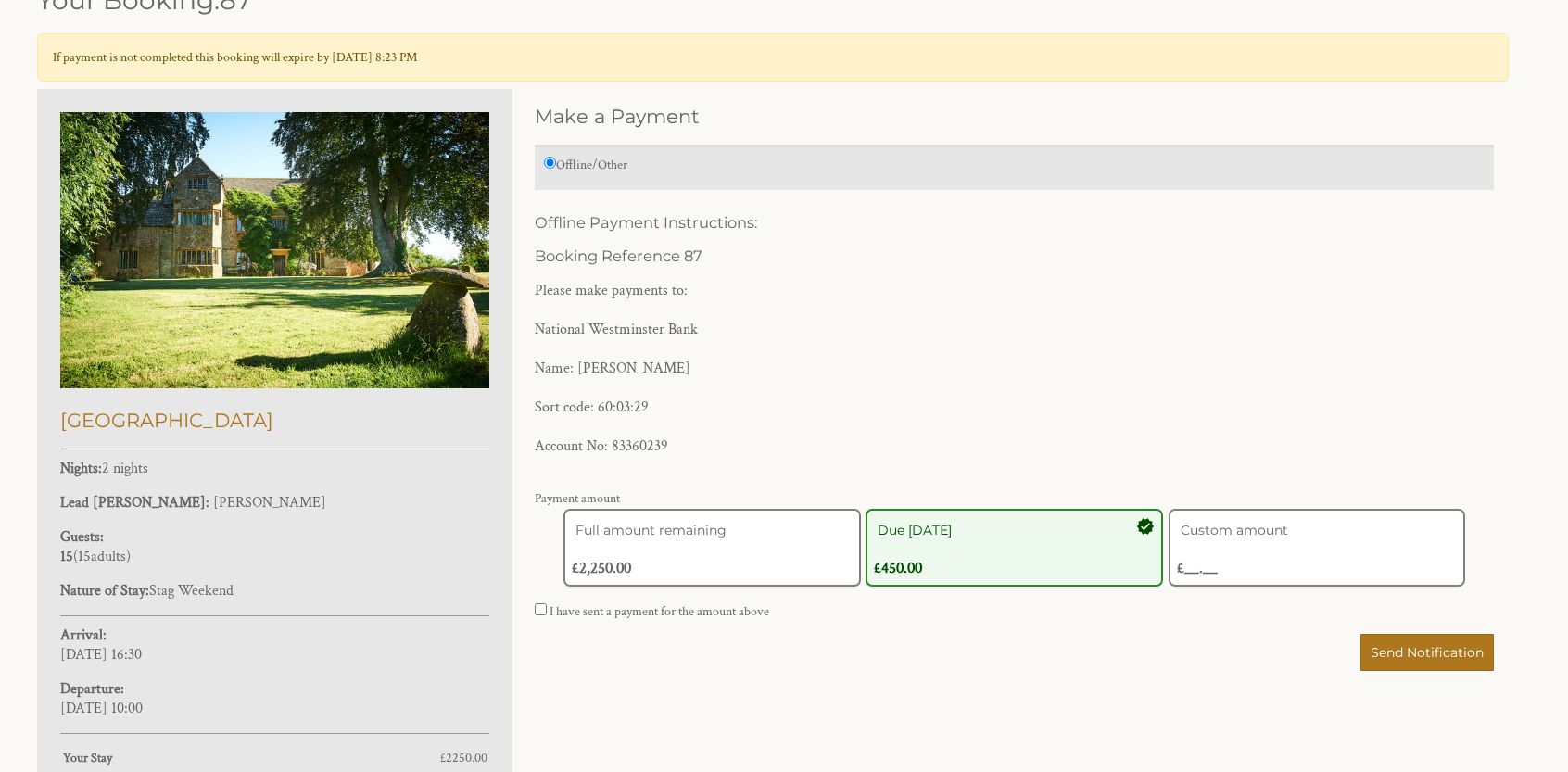
scroll to position [648, 0]
click at [678, 616] on label "I have sent a payment for the amount above" at bounding box center [659, 612] width 219 height 17
click at [547, 616] on input "I have sent a payment for the amount above" at bounding box center [540, 609] width 12 height 12
checkbox input "true"
click at [1414, 649] on span "Send Notification" at bounding box center [1427, 652] width 113 height 17
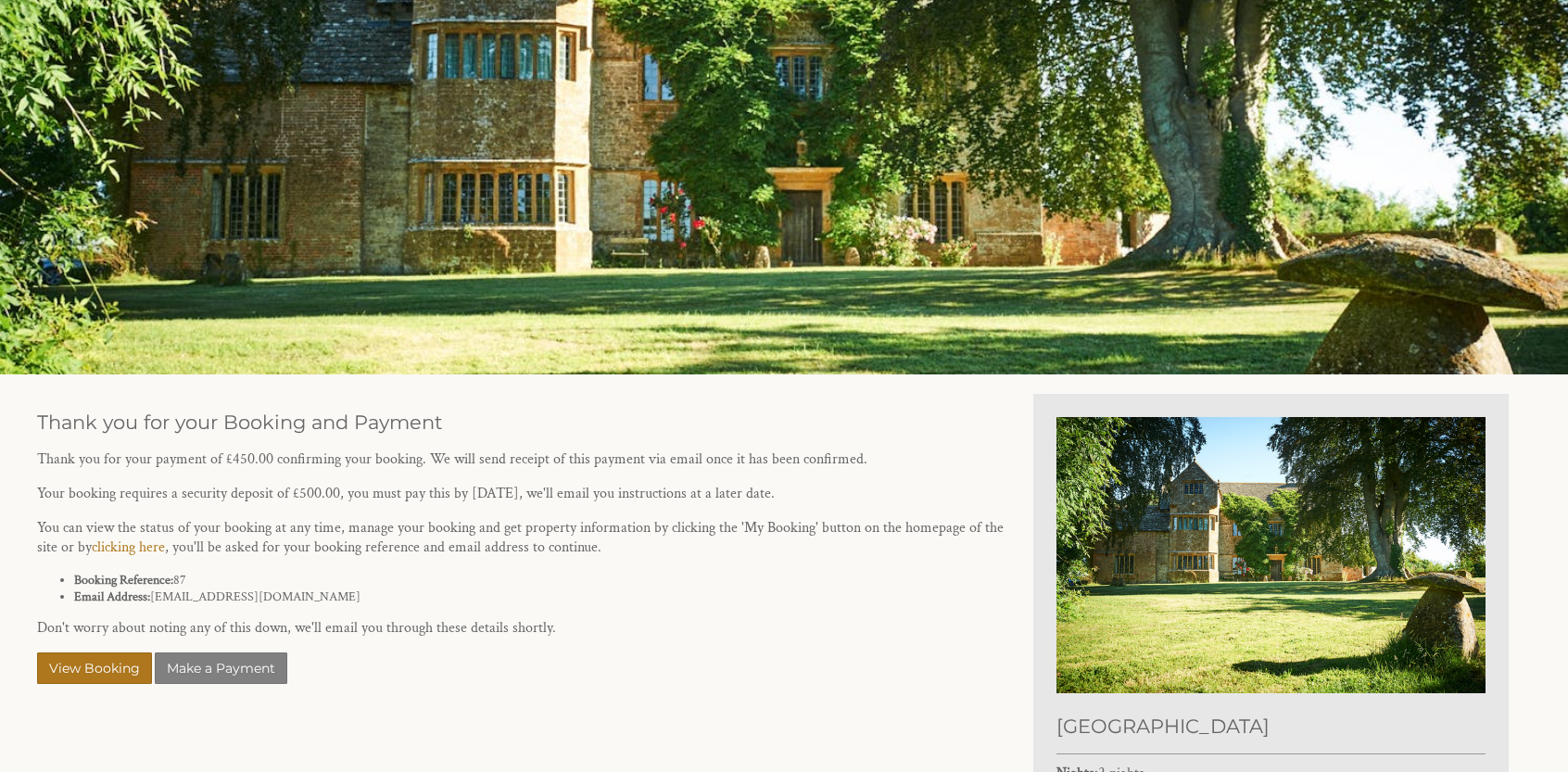
scroll to position [278, 0]
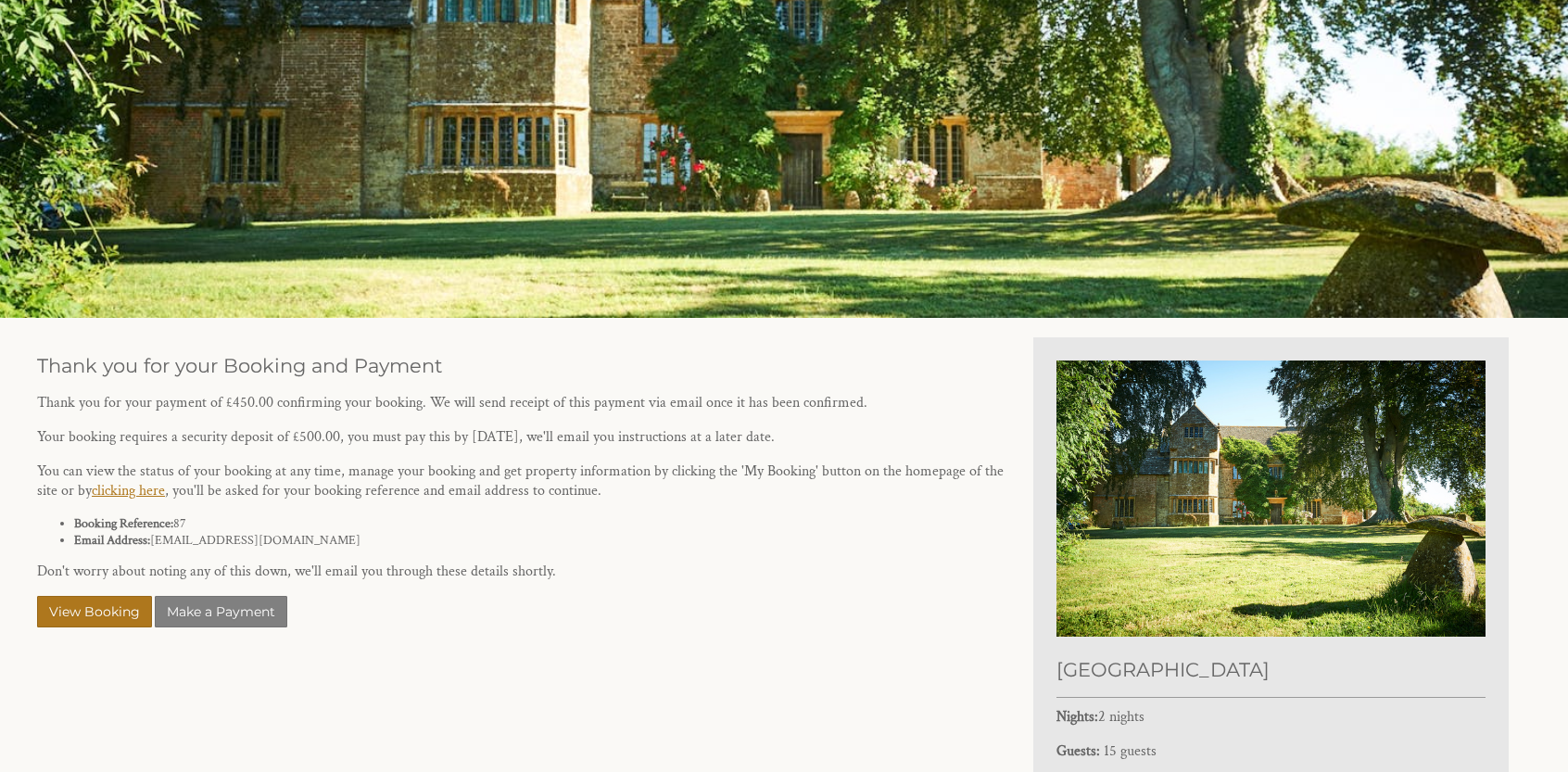
click at [137, 495] on link "clicking here" at bounding box center [128, 490] width 73 height 20
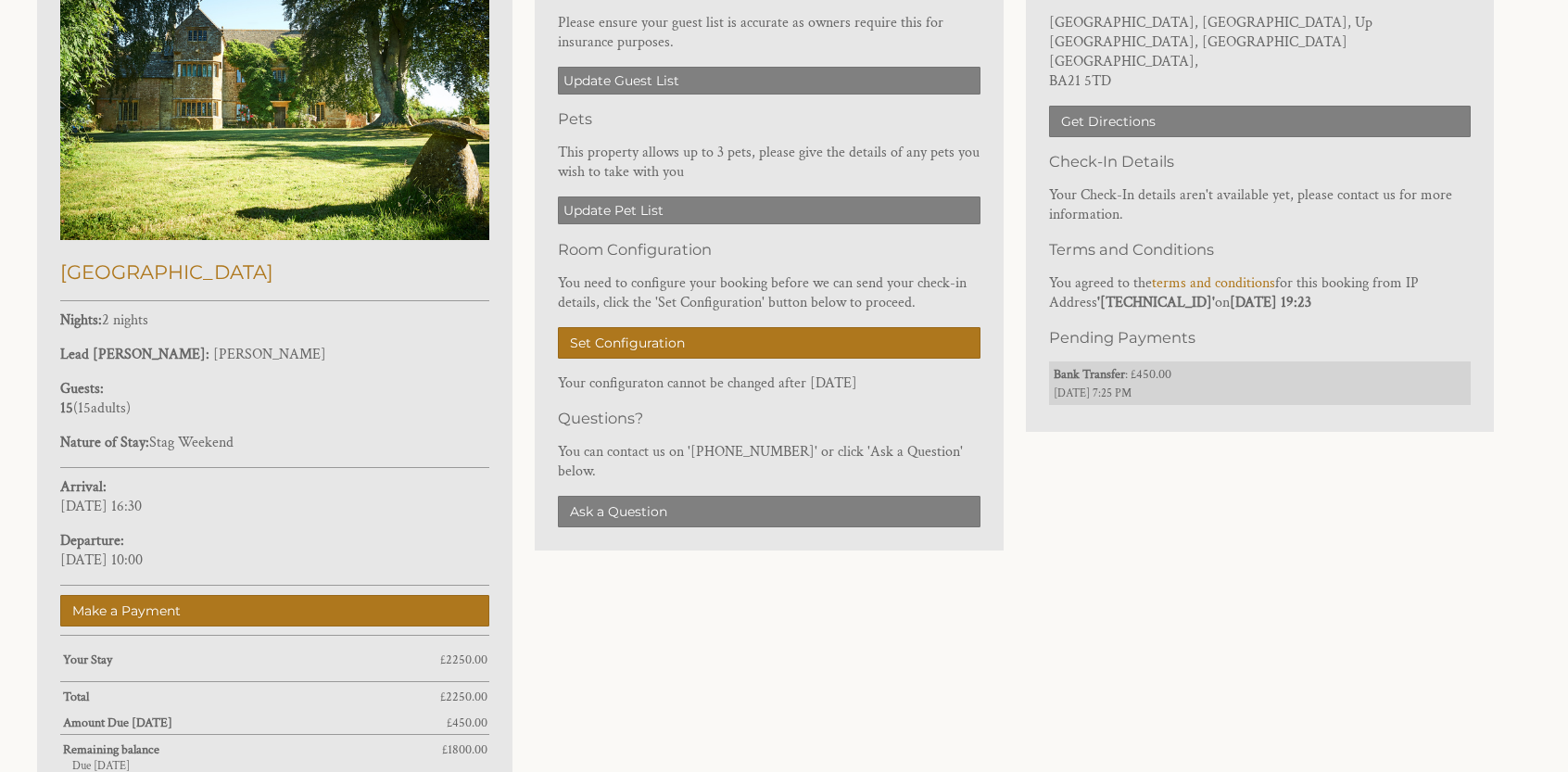
scroll to position [648, 0]
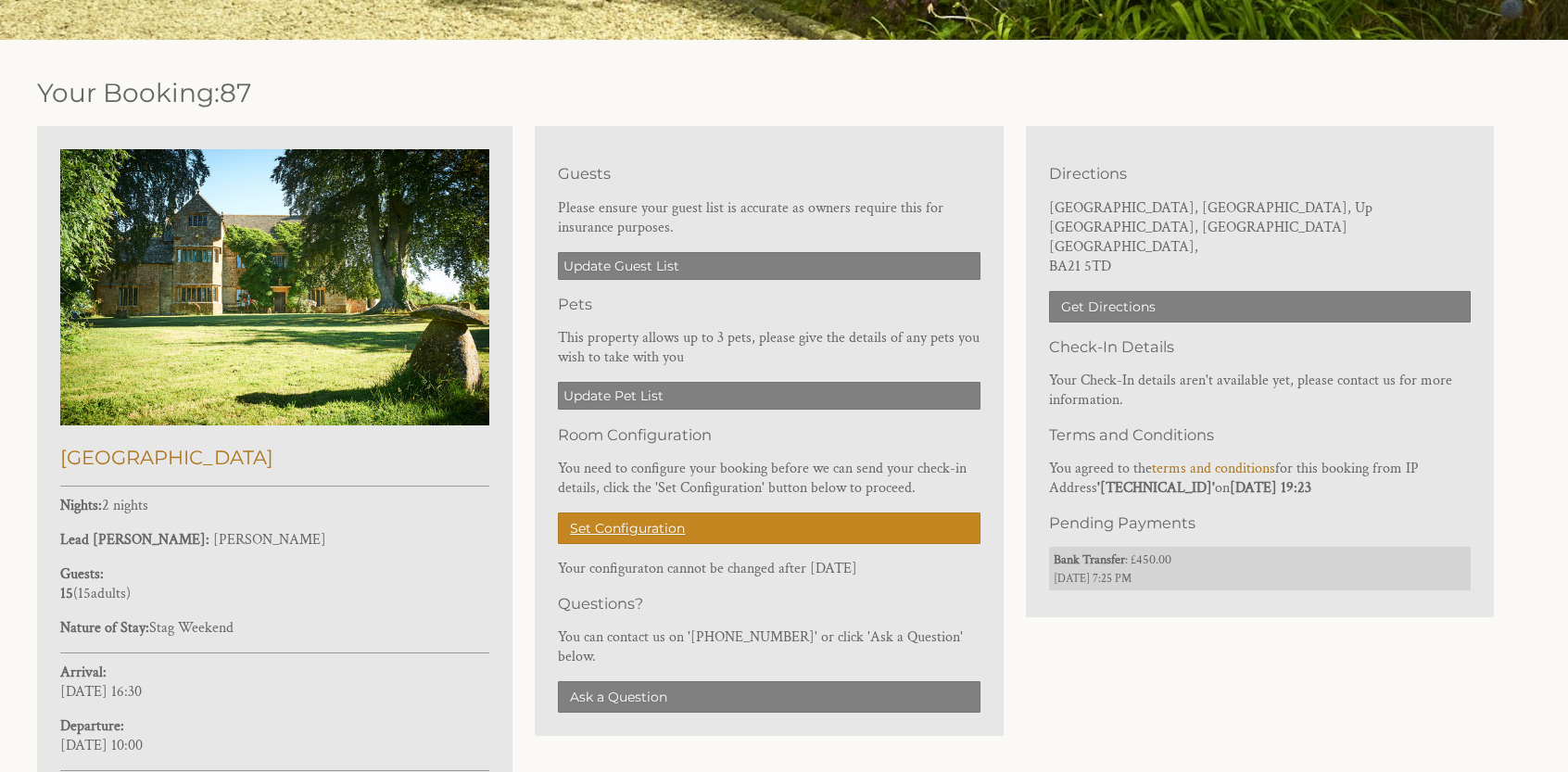
click at [626, 523] on link "Set Configuration" at bounding box center [768, 528] width 422 height 32
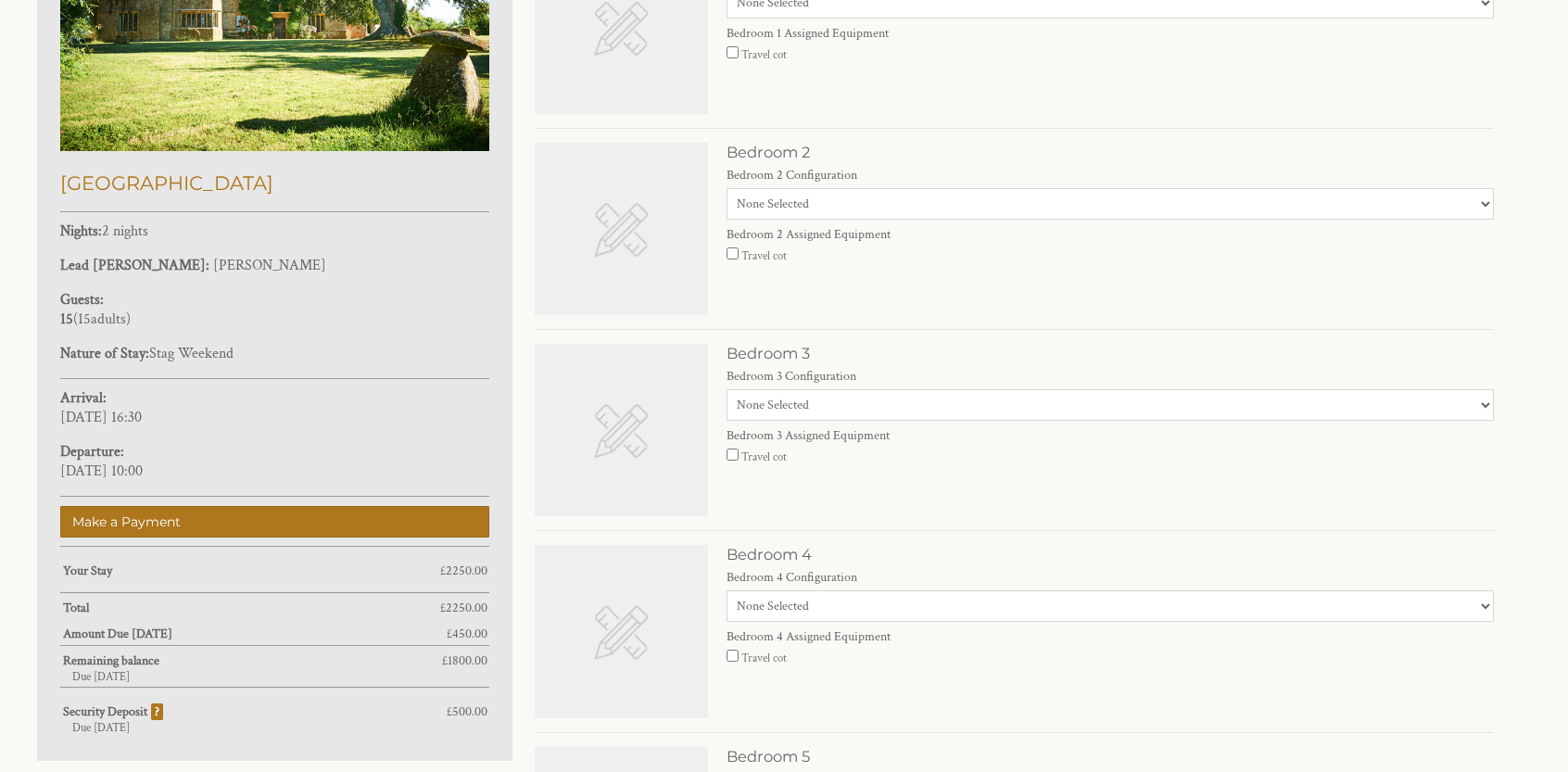
scroll to position [1357, 0]
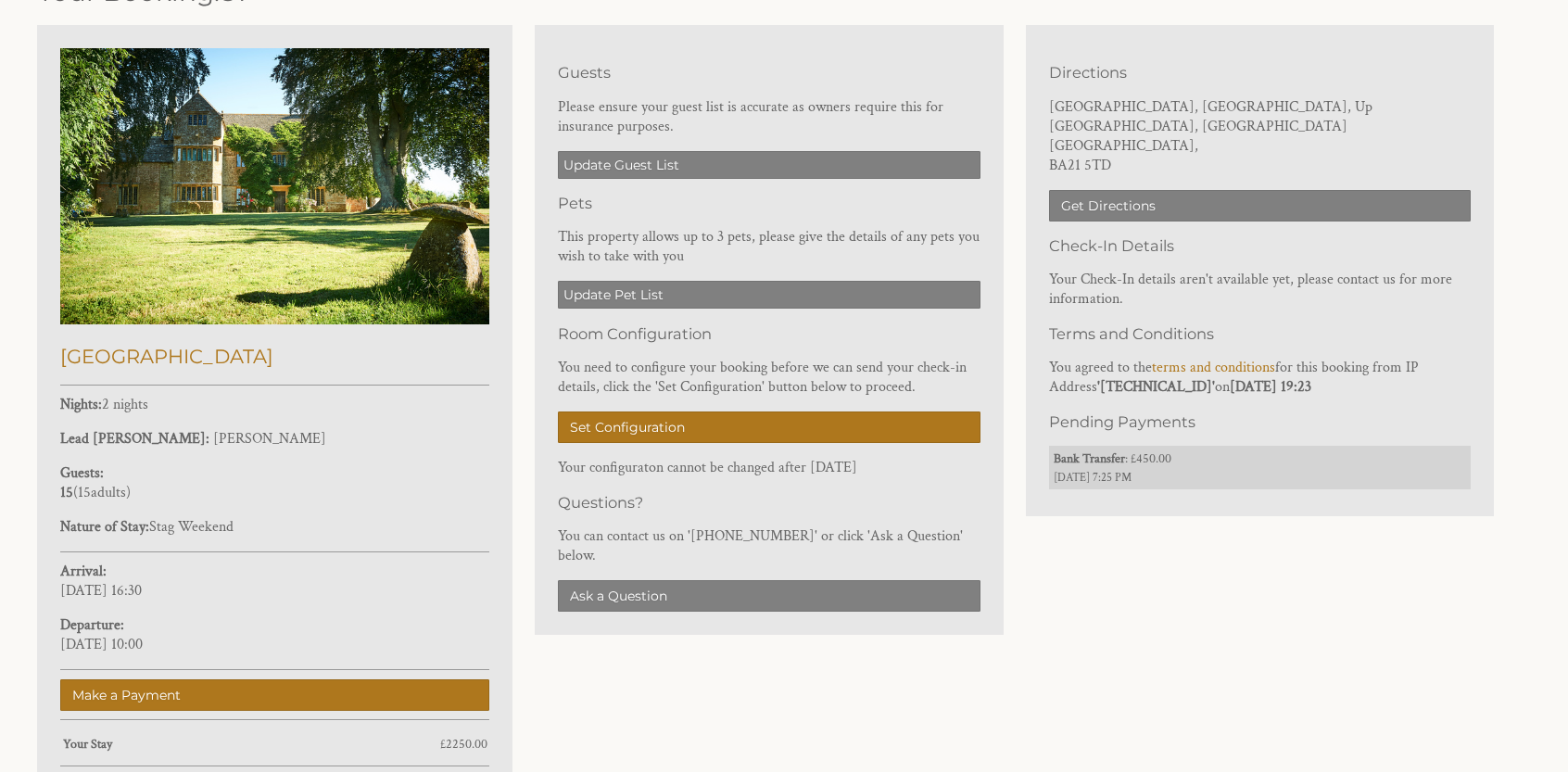
scroll to position [648, 0]
